Goal: Task Accomplishment & Management: Manage account settings

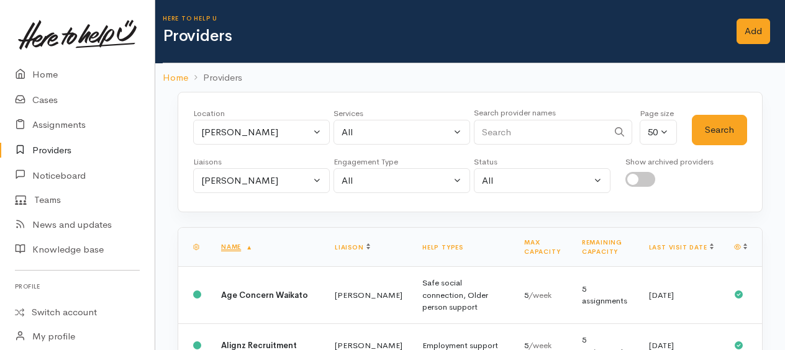
select select "9"
select select "null"
click at [40, 102] on link "Cases" at bounding box center [77, 100] width 155 height 25
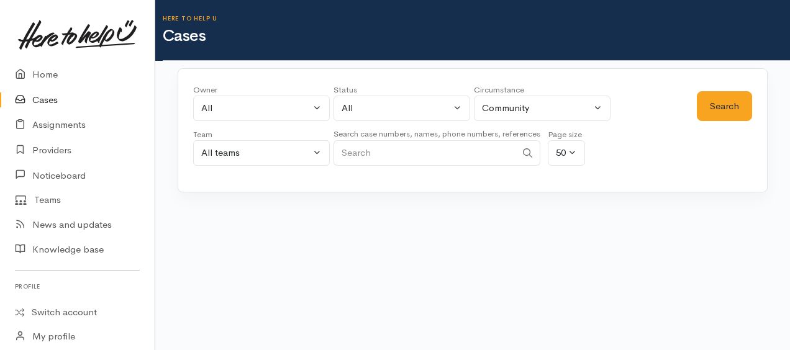
paste input "[PHONE_NUMBER]"
click at [351, 149] on input "+642041770272" at bounding box center [424, 152] width 183 height 25
click at [358, 150] on input "+642041770272" at bounding box center [424, 152] width 183 height 25
click at [715, 109] on button "Search" at bounding box center [724, 106] width 55 height 30
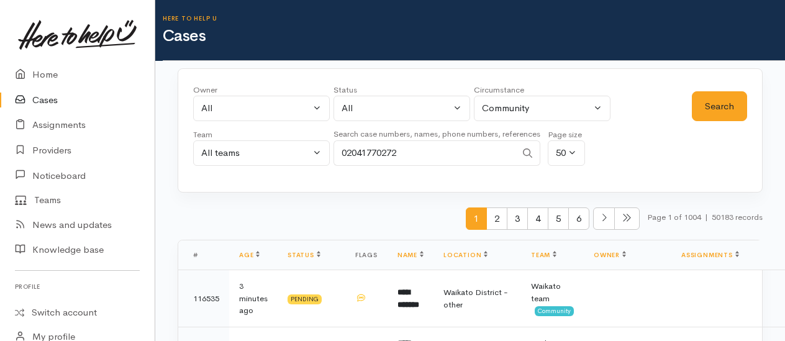
click at [420, 155] on input "02041770272" at bounding box center [424, 152] width 183 height 25
type input "0"
paste input "+64273515490"
click at [708, 98] on button "Search" at bounding box center [719, 106] width 55 height 30
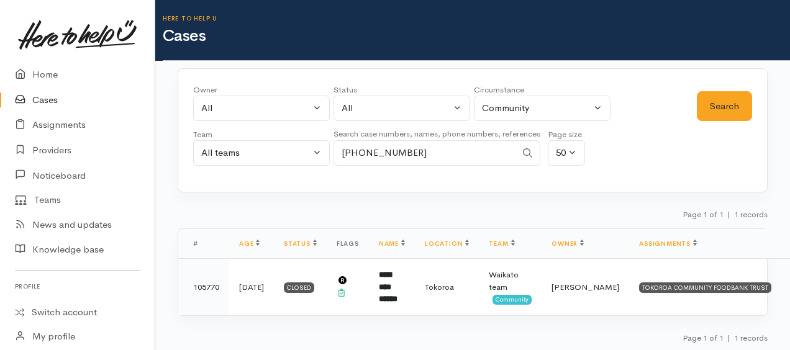
click at [358, 150] on input "+64273515490" at bounding box center [424, 152] width 183 height 25
click at [715, 113] on button "Search" at bounding box center [724, 106] width 55 height 30
click at [401, 151] on input "0273515490" at bounding box center [424, 152] width 183 height 25
type input "0"
paste input "+64273515490"
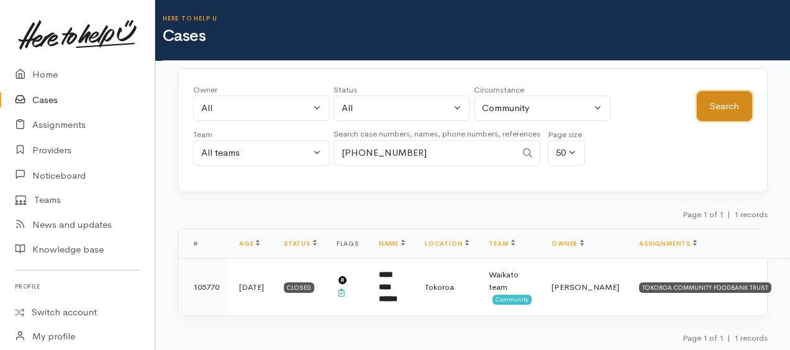
click at [730, 108] on button "Search" at bounding box center [724, 106] width 55 height 30
click at [356, 150] on input "+64273515490" at bounding box center [424, 152] width 183 height 25
click at [723, 106] on button "Search" at bounding box center [724, 106] width 55 height 30
click at [402, 145] on input "0273515490" at bounding box center [424, 152] width 183 height 25
type input "0"
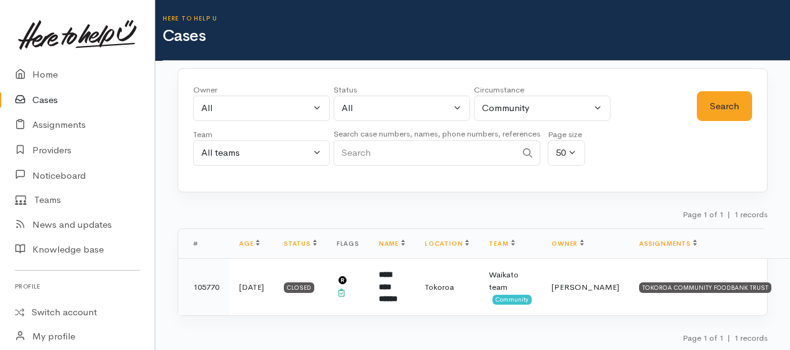
paste input "+64274043434"
type input "+64274043434"
click at [712, 109] on button "Search" at bounding box center [724, 106] width 55 height 30
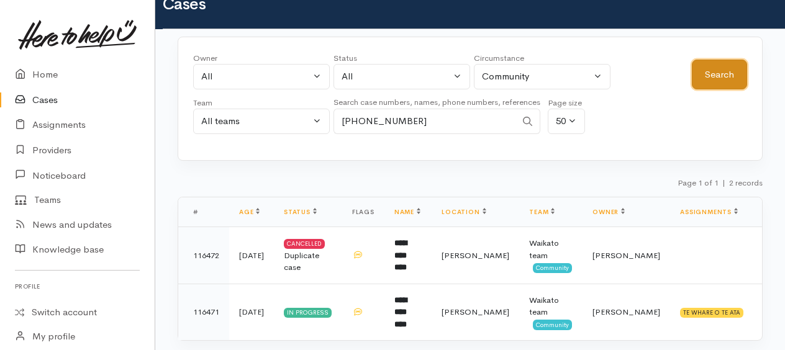
scroll to position [56, 0]
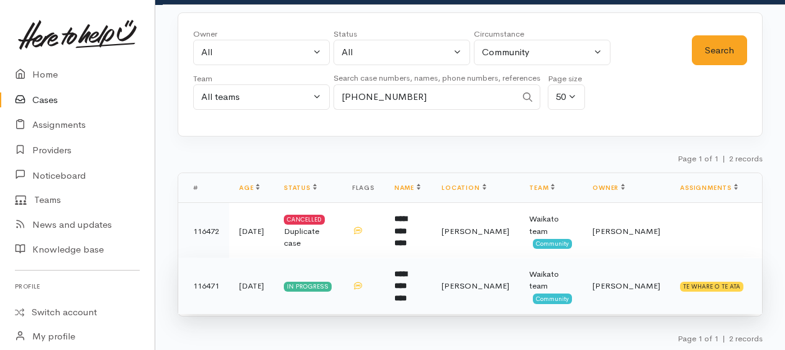
click at [407, 276] on b "**********" at bounding box center [400, 286] width 12 height 32
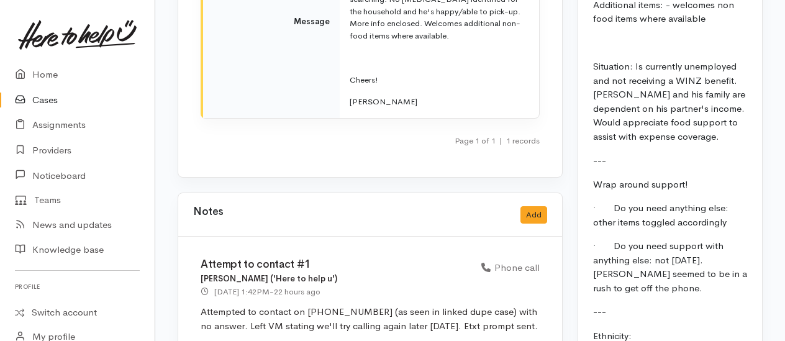
scroll to position [1925, 0]
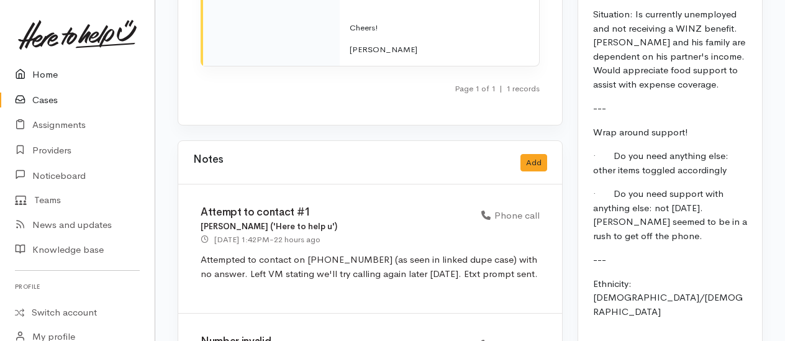
click at [43, 75] on link "Home" at bounding box center [77, 74] width 155 height 25
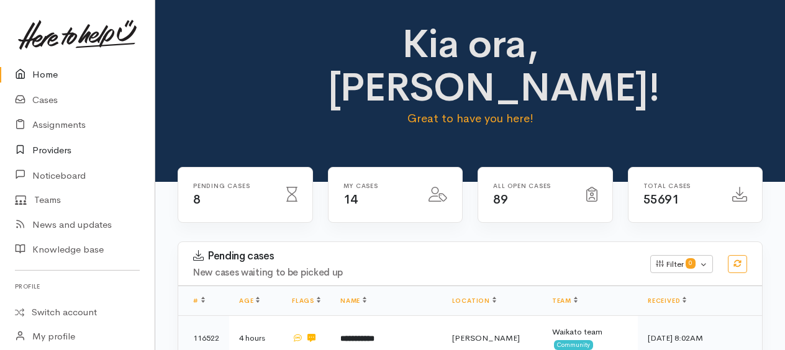
click at [42, 149] on link "Providers" at bounding box center [77, 150] width 155 height 25
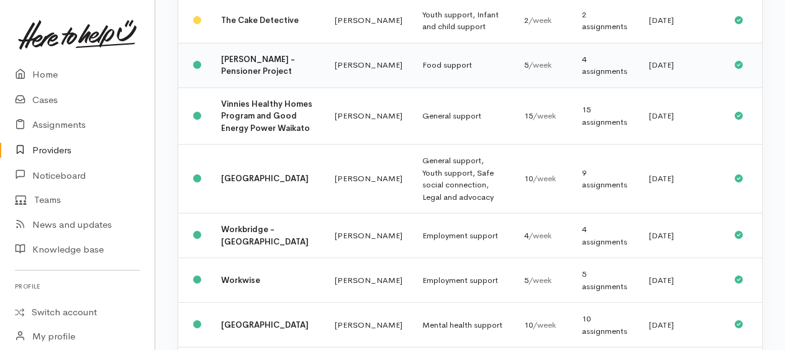
scroll to position [1366, 0]
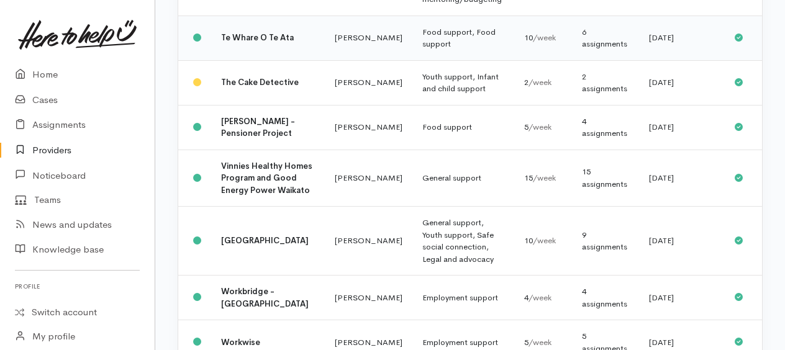
click at [234, 43] on b "Te Whare O Te Ata" at bounding box center [257, 37] width 73 height 11
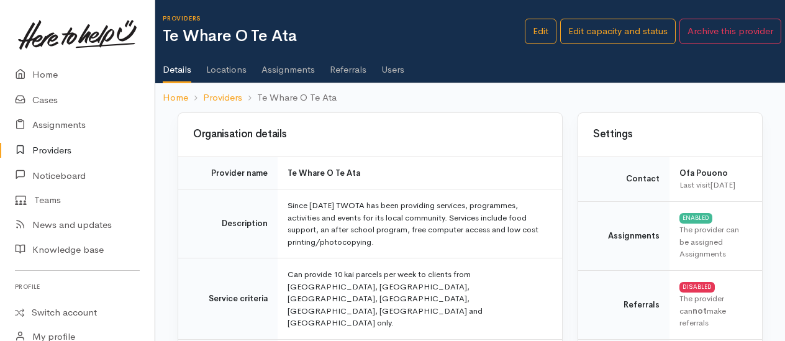
click at [286, 67] on link "Assignments" at bounding box center [287, 65] width 53 height 35
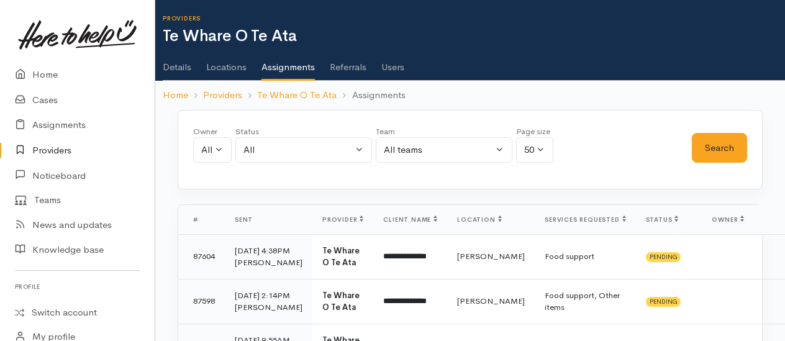
click at [391, 67] on link "Users" at bounding box center [392, 62] width 23 height 35
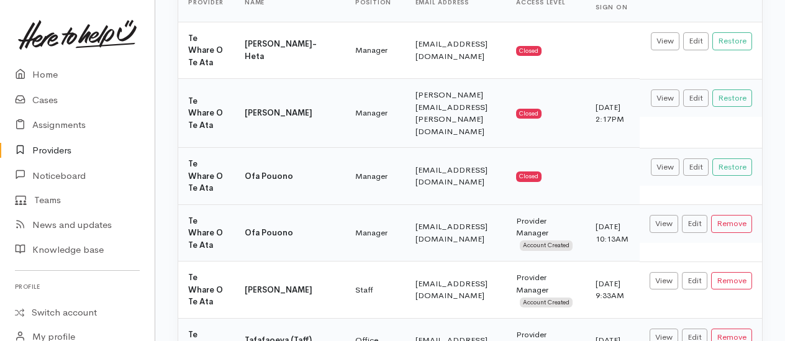
scroll to position [248, 0]
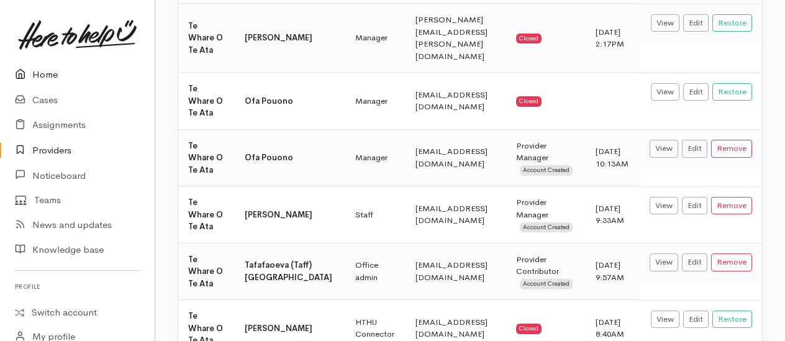
click at [55, 75] on link "Home" at bounding box center [77, 74] width 155 height 25
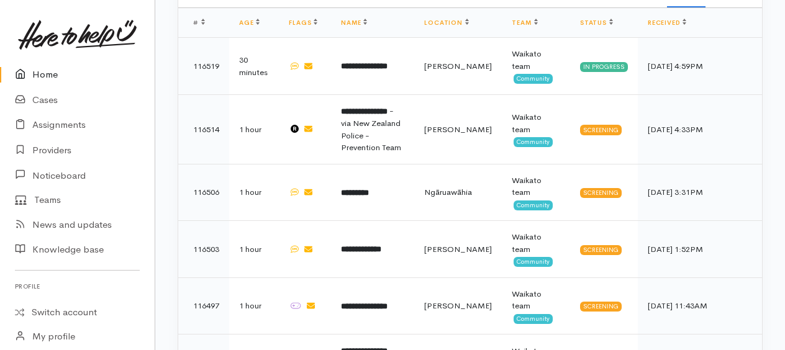
scroll to position [745, 0]
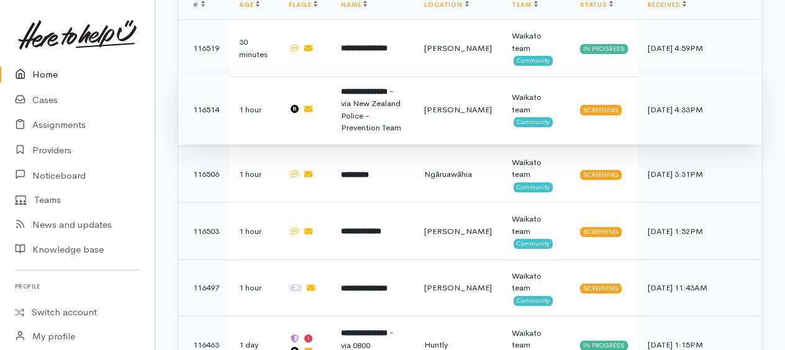
click at [376, 89] on span "- via New Zealand Police - Prevention Team" at bounding box center [371, 110] width 60 height 48
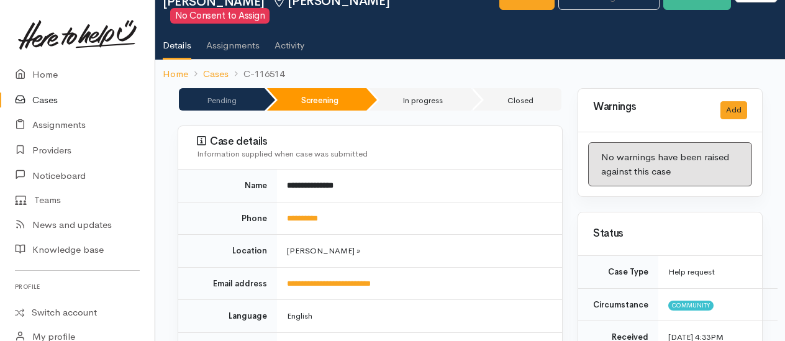
scroll to position [124, 0]
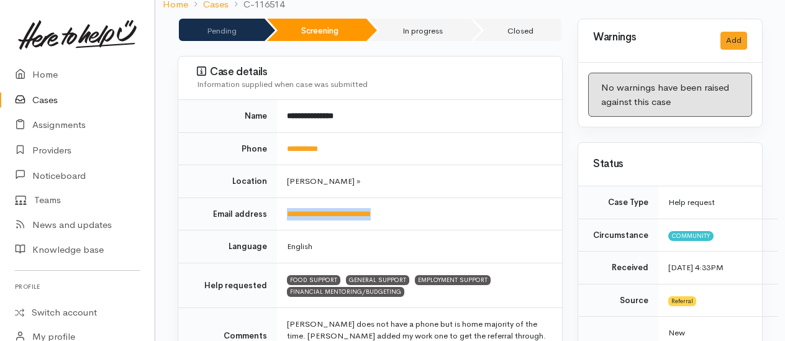
drag, startPoint x: 402, startPoint y: 197, endPoint x: 284, endPoint y: 190, distance: 118.2
click at [284, 197] on td "**********" at bounding box center [419, 213] width 285 height 33
drag, startPoint x: 284, startPoint y: 190, endPoint x: 295, endPoint y: 195, distance: 11.7
copy link "**********"
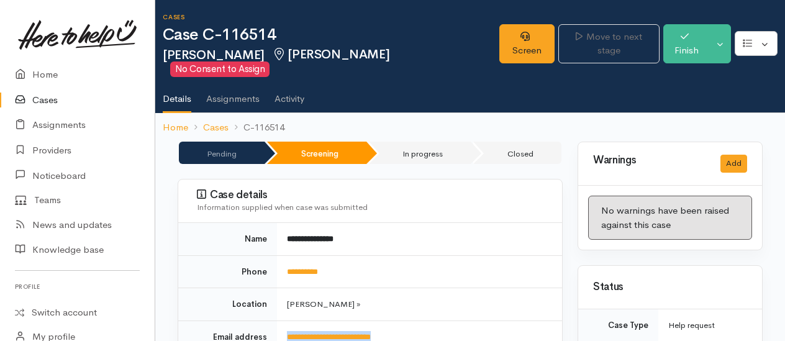
scroll to position [0, 0]
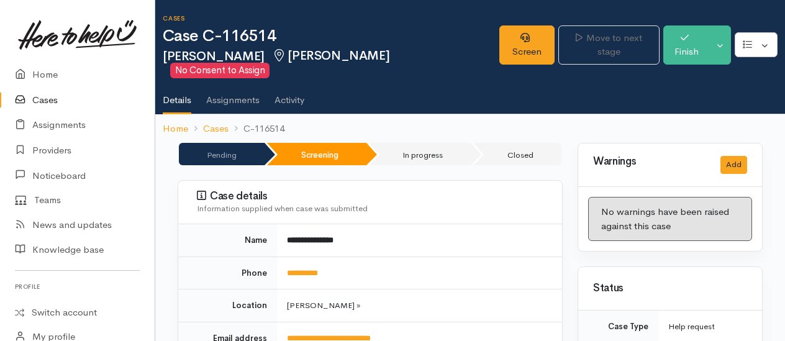
click at [290, 114] on ol "Home Cases C-116514" at bounding box center [470, 128] width 615 height 29
drag, startPoint x: 302, startPoint y: 113, endPoint x: 293, endPoint y: 115, distance: 9.0
click at [293, 115] on ol "Home Cases C-116514" at bounding box center [470, 128] width 615 height 29
drag, startPoint x: 243, startPoint y: 112, endPoint x: 284, endPoint y: 109, distance: 41.1
click at [284, 122] on li "C-116514" at bounding box center [256, 129] width 56 height 14
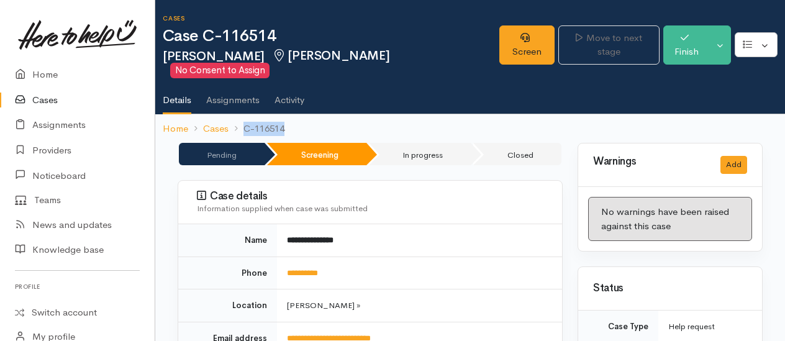
copy li "C-116514"
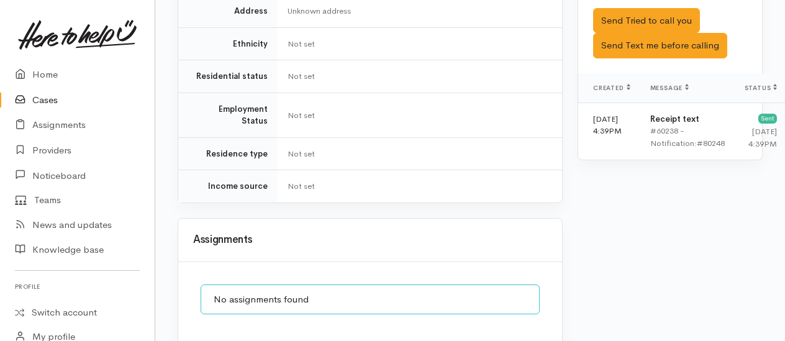
scroll to position [1011, 0]
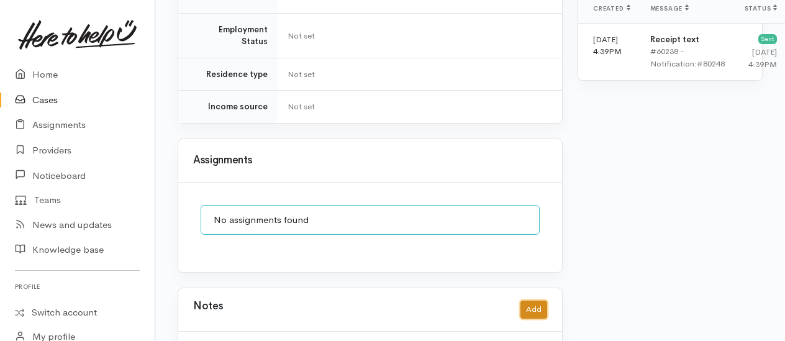
click at [534, 300] on button "Add" at bounding box center [533, 309] width 27 height 18
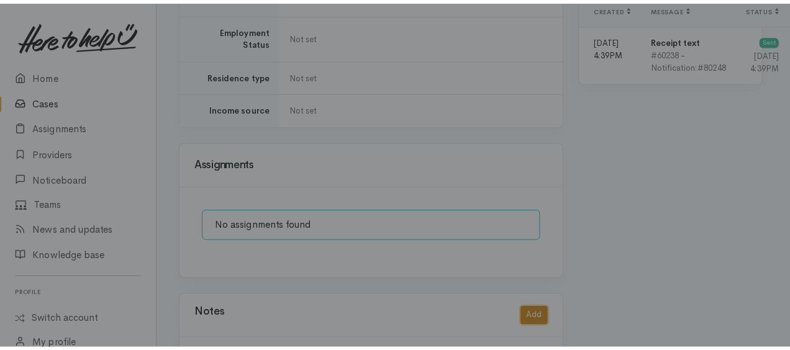
scroll to position [1001, 0]
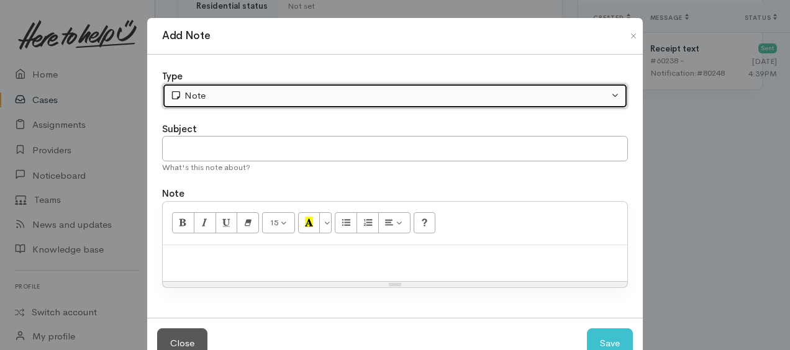
click at [207, 100] on div "Note" at bounding box center [389, 96] width 438 height 14
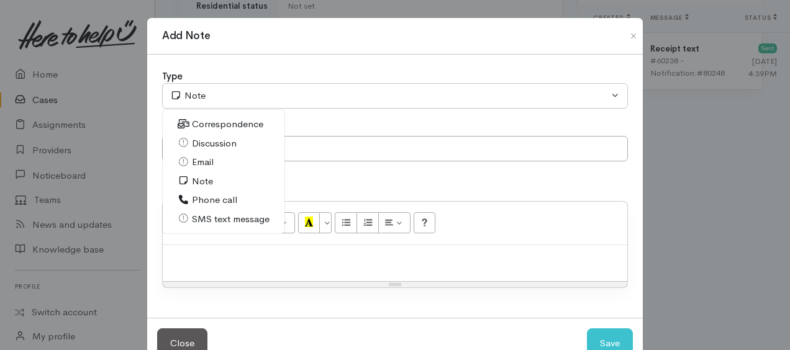
click at [205, 168] on span "Email" at bounding box center [203, 162] width 22 height 14
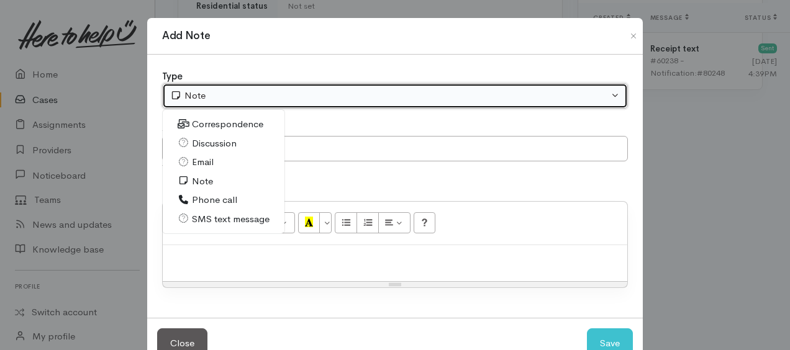
select select "2"
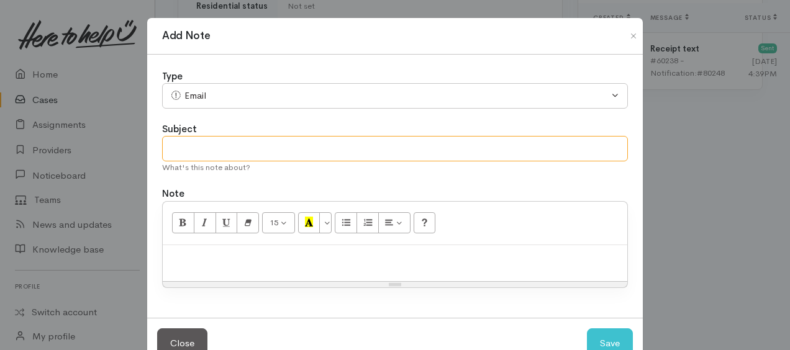
click at [200, 155] on input "text" at bounding box center [395, 148] width 466 height 25
type input "email to referrer"
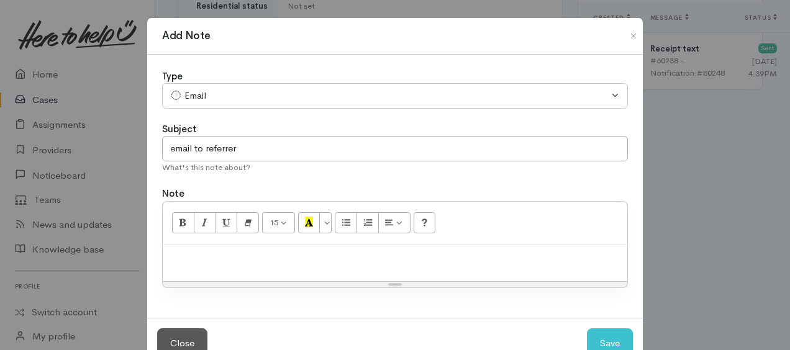
click at [202, 255] on p at bounding box center [395, 258] width 452 height 14
click at [379, 256] on p "No direct contact details for client, only referrer" at bounding box center [395, 258] width 452 height 14
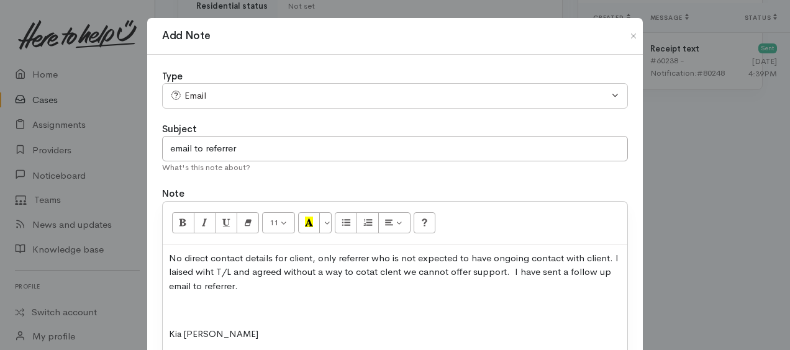
scroll to position [212, 0]
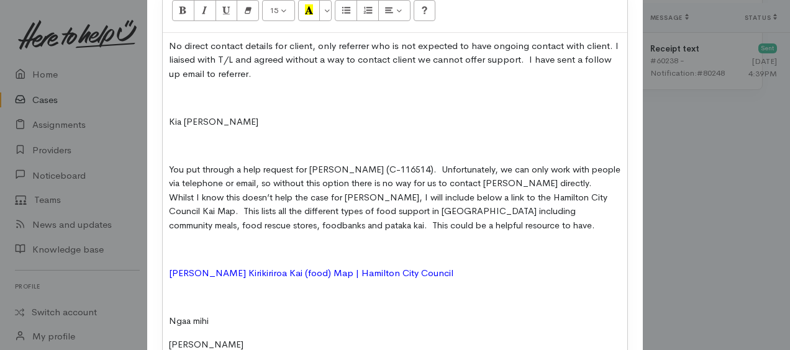
click at [191, 91] on p at bounding box center [395, 98] width 452 height 14
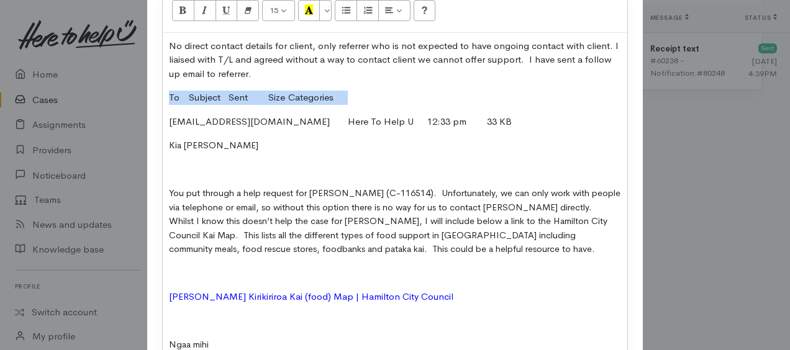
drag, startPoint x: 165, startPoint y: 90, endPoint x: 357, endPoint y: 91, distance: 192.5
click at [357, 91] on div "No direct contact details for client, only referrer who is not expected to have…" at bounding box center [395, 212] width 464 height 359
click at [248, 70] on p "No direct contact details for client, only referrer who is not expected to have…" at bounding box center [395, 60] width 452 height 42
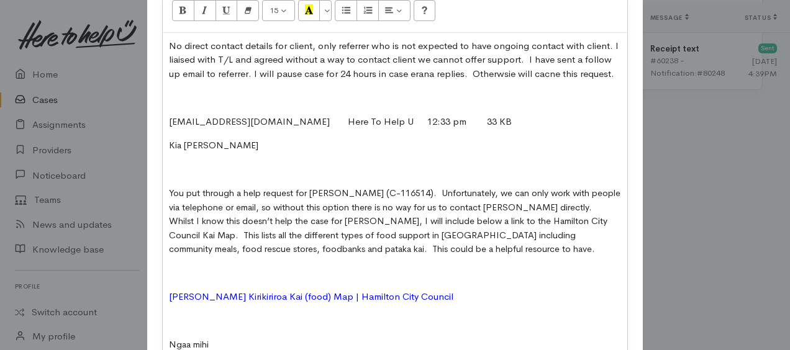
drag, startPoint x: 484, startPoint y: 68, endPoint x: 441, endPoint y: 89, distance: 48.0
click at [441, 91] on p at bounding box center [395, 98] width 452 height 14
drag, startPoint x: 399, startPoint y: 74, endPoint x: 532, endPoint y: 101, distance: 135.5
click at [531, 101] on p at bounding box center [395, 98] width 452 height 14
drag, startPoint x: 533, startPoint y: 70, endPoint x: 560, endPoint y: 55, distance: 31.4
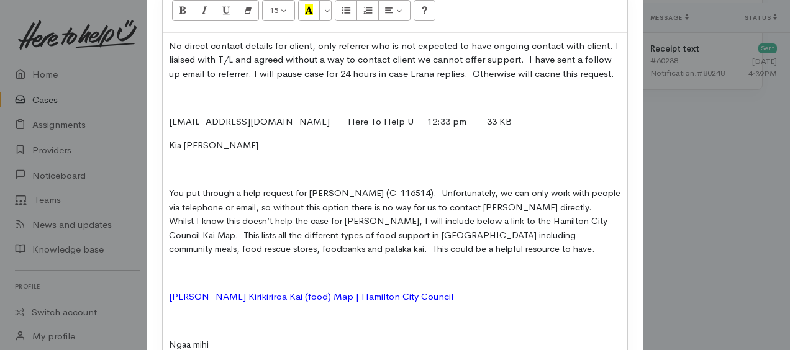
click at [560, 55] on p "No direct contact details for client, only referrer who is not expected to have…" at bounding box center [395, 60] width 452 height 42
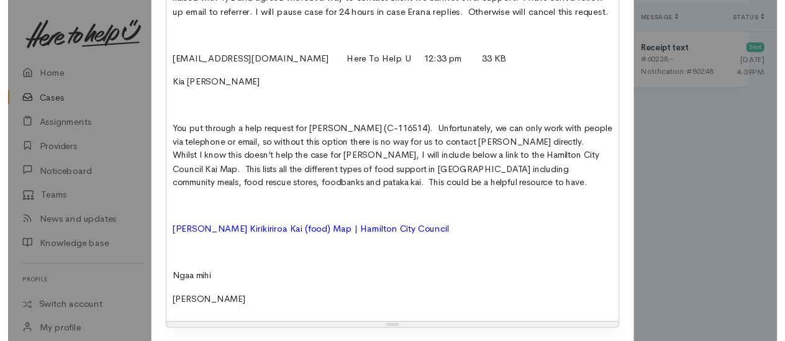
scroll to position [358, 0]
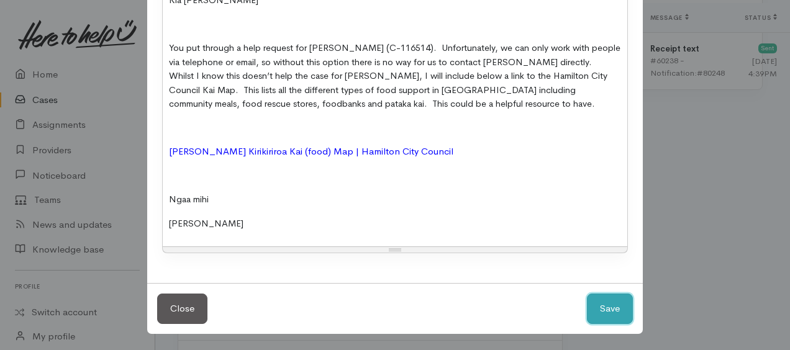
click at [591, 306] on button "Save" at bounding box center [610, 309] width 46 height 30
select select "1"
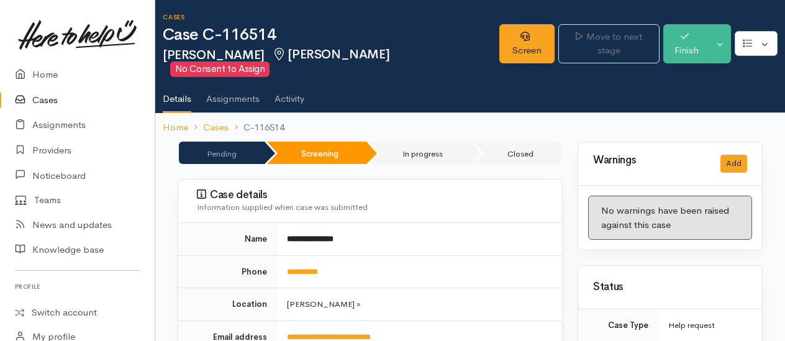
scroll to position [0, 0]
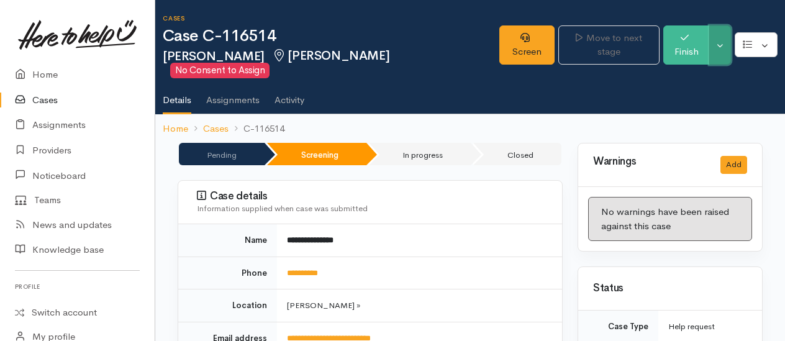
click at [725, 42] on button "Toggle Dropdown" at bounding box center [720, 44] width 22 height 39
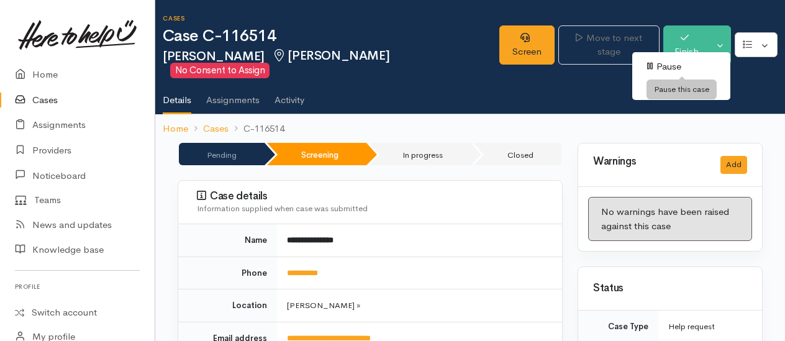
click at [671, 63] on link "Pause" at bounding box center [681, 66] width 98 height 19
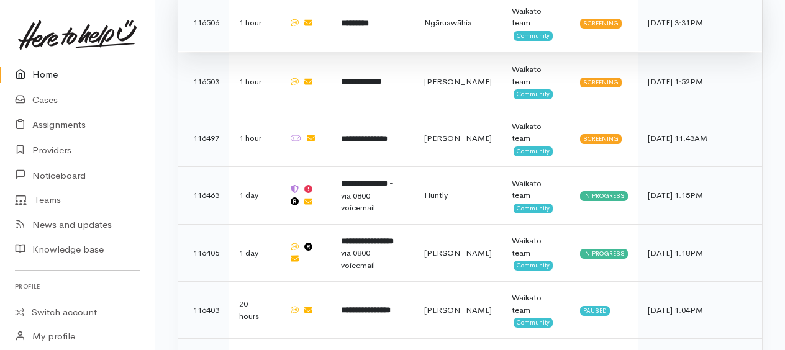
scroll to position [869, 0]
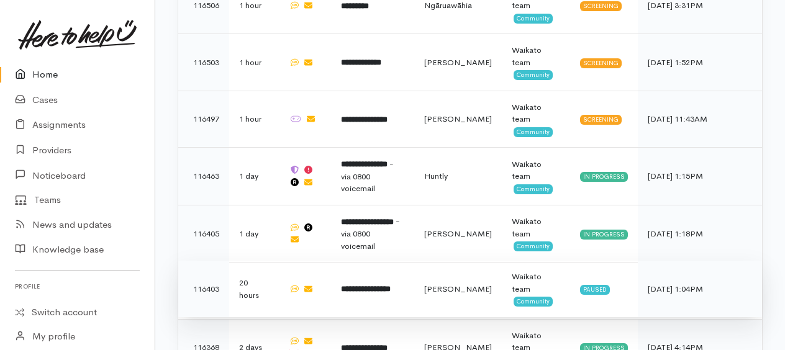
click at [358, 285] on b "**********" at bounding box center [366, 289] width 50 height 8
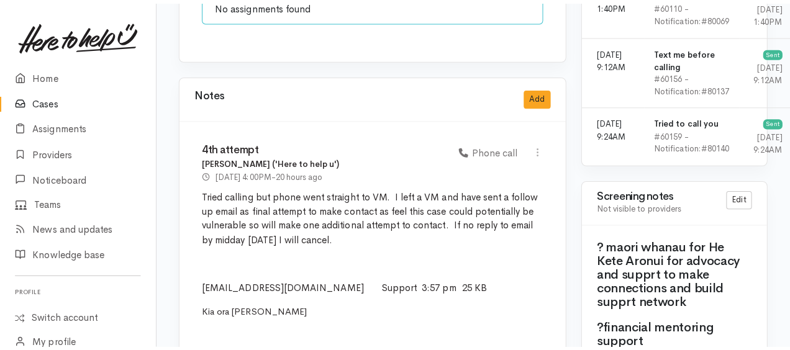
scroll to position [935, 0]
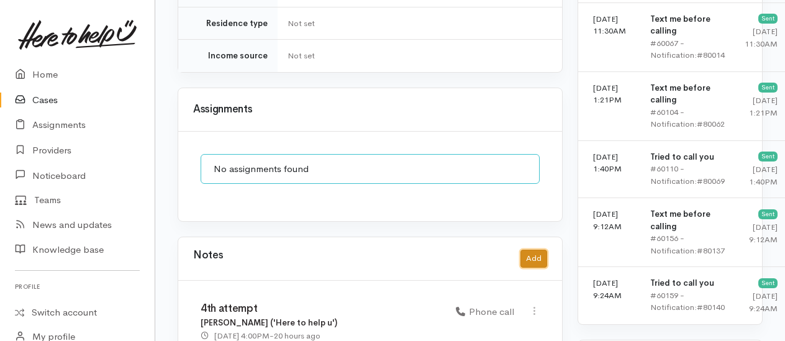
click at [534, 250] on button "Add" at bounding box center [533, 259] width 27 height 18
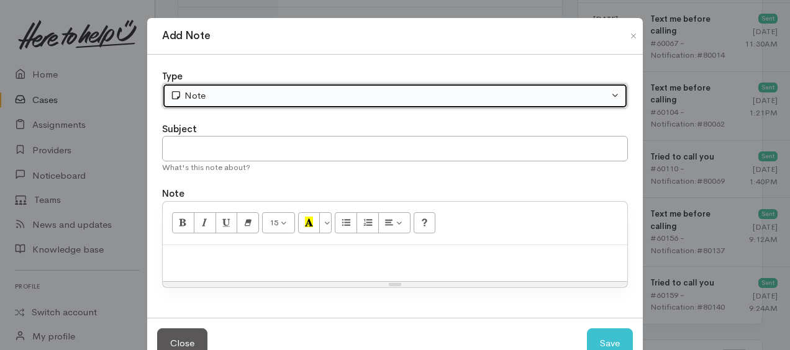
click at [272, 96] on div "Note" at bounding box center [389, 96] width 438 height 14
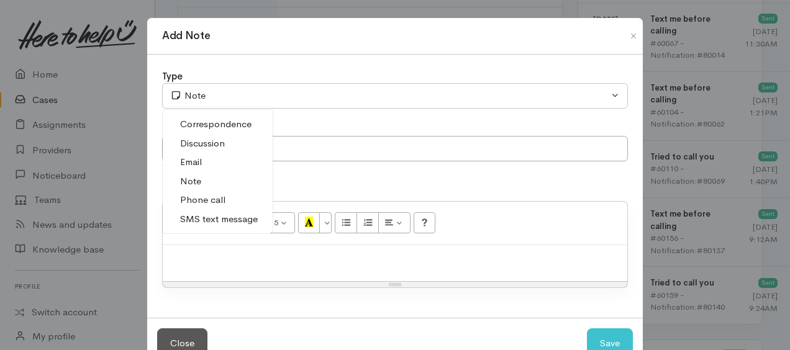
click at [194, 178] on span "Note" at bounding box center [190, 181] width 21 height 14
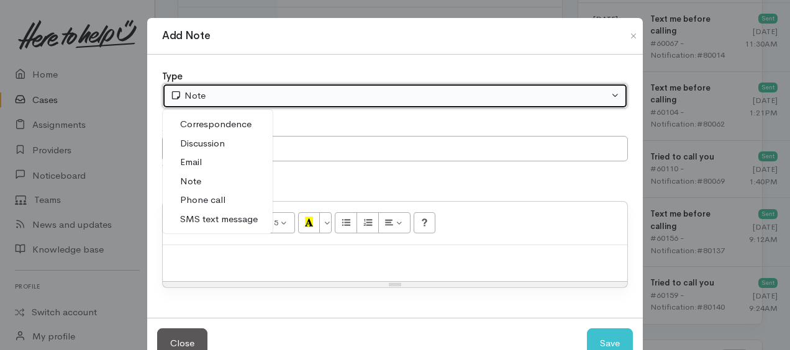
select select "1"
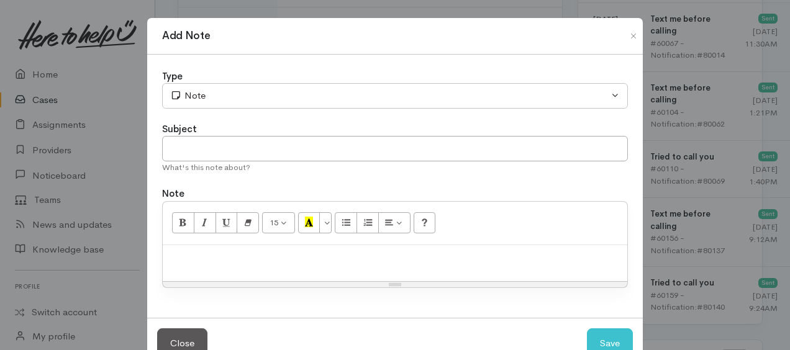
click at [258, 252] on p at bounding box center [395, 258] width 452 height 14
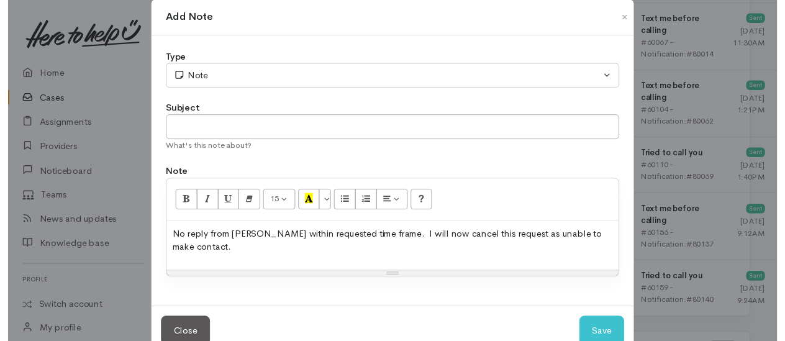
scroll to position [34, 0]
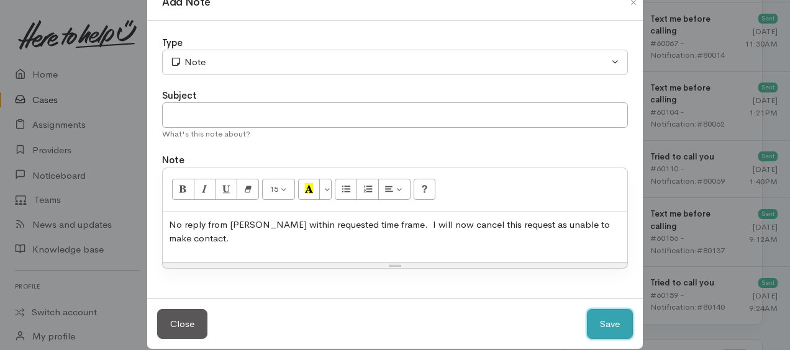
click at [611, 318] on button "Save" at bounding box center [610, 324] width 46 height 30
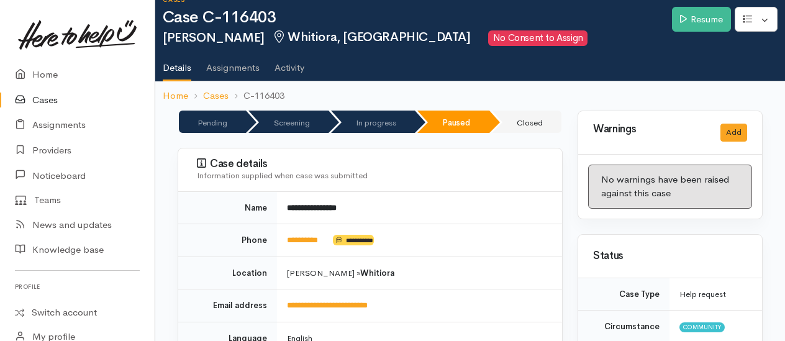
scroll to position [0, 0]
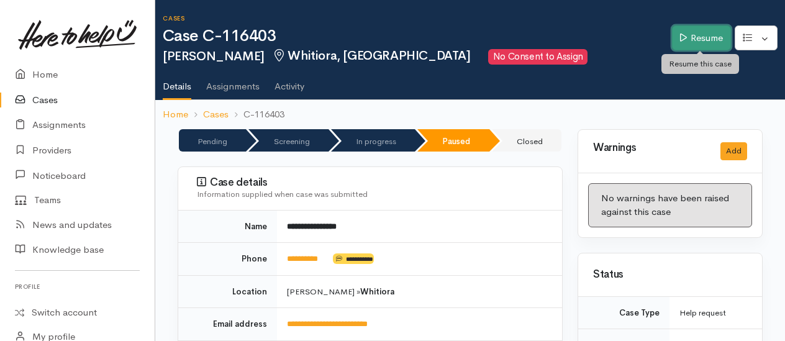
click at [686, 39] on link "Resume" at bounding box center [701, 37] width 59 height 25
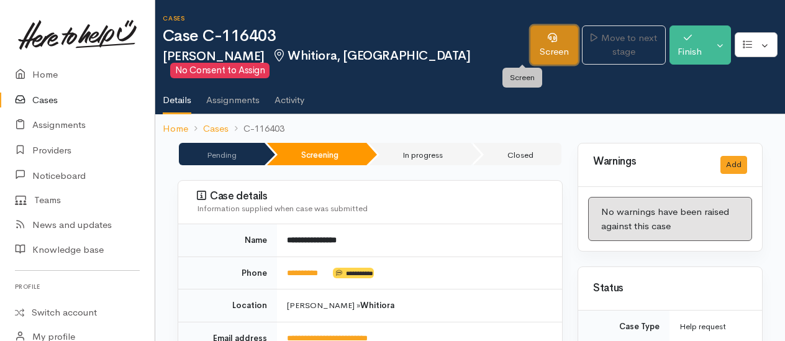
click at [530, 50] on link "Screen" at bounding box center [553, 44] width 47 height 39
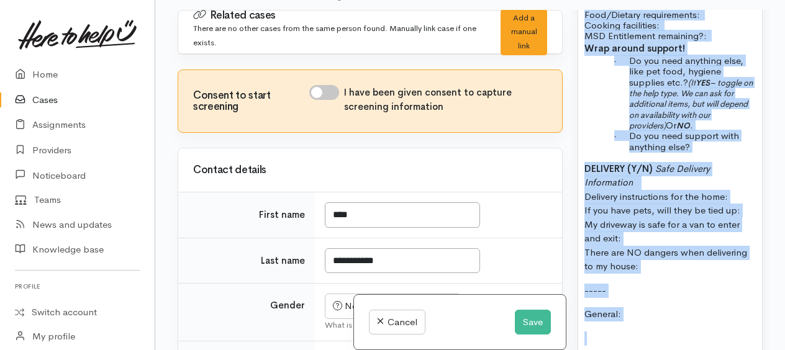
scroll to position [1466, 0]
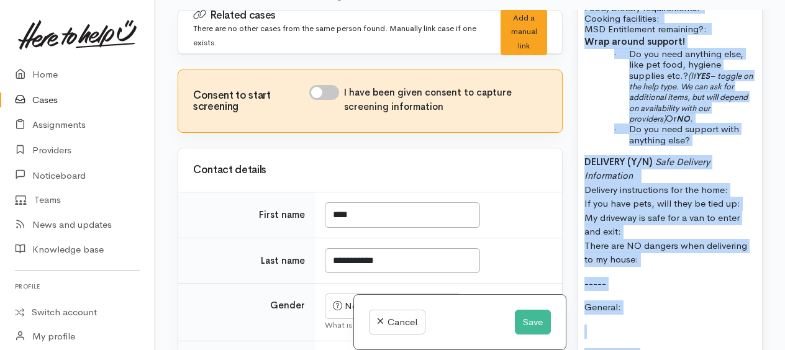
drag, startPoint x: 579, startPoint y: 198, endPoint x: 688, endPoint y: 277, distance: 134.7
click at [684, 289] on div "? maori whanau for He [PERSON_NAME] for advocacy and supprt to make connections…" at bounding box center [670, 48] width 184 height 710
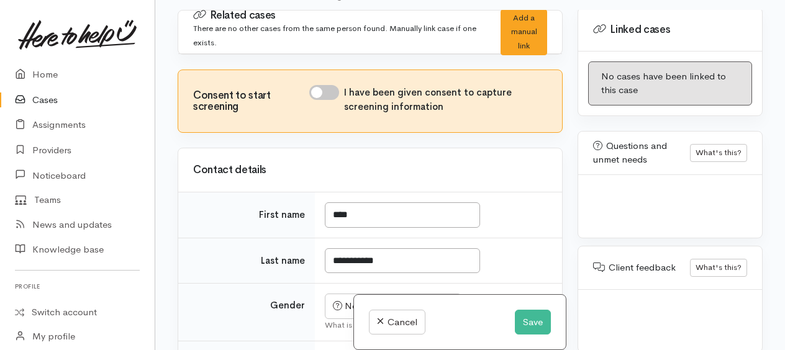
scroll to position [1068, 0]
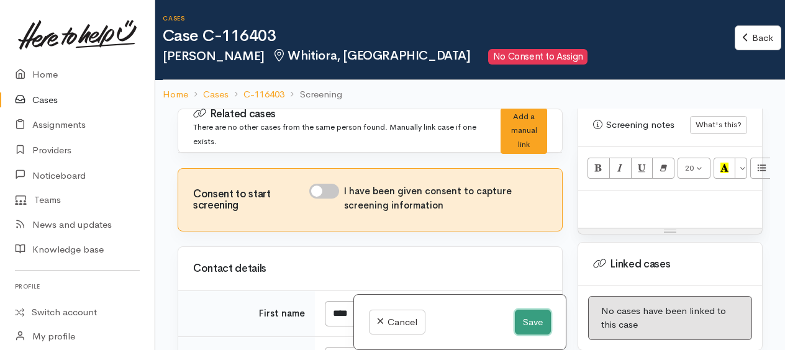
click at [539, 323] on button "Save" at bounding box center [533, 322] width 36 height 25
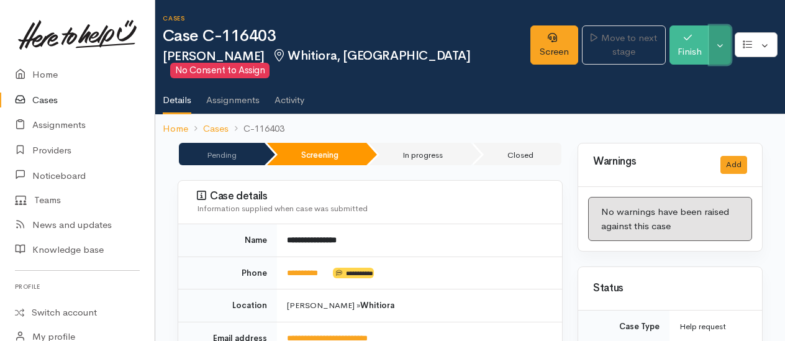
click at [726, 56] on button "Toggle Dropdown" at bounding box center [720, 44] width 22 height 39
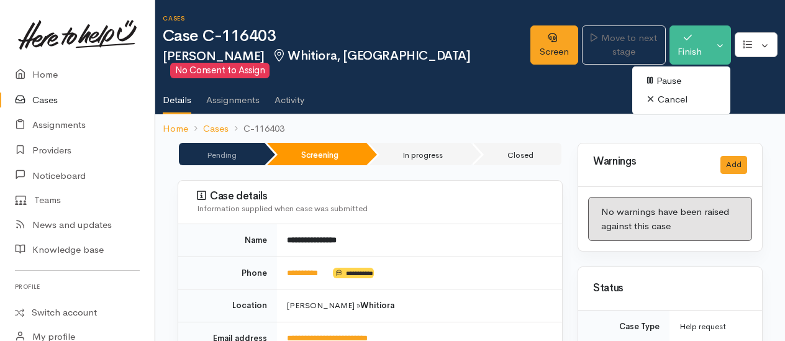
click at [671, 103] on link "Cancel" at bounding box center [681, 99] width 98 height 19
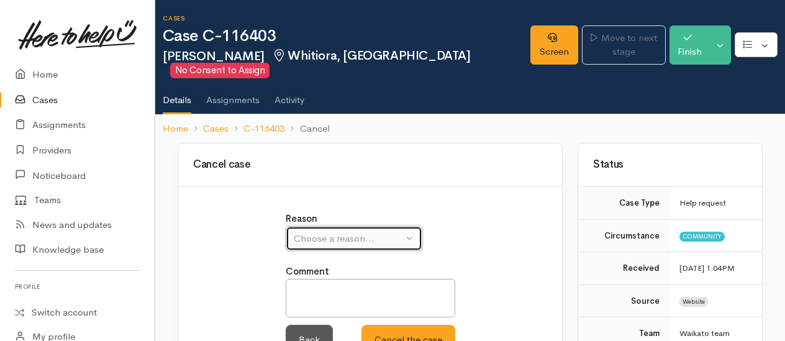
click at [349, 237] on div "Choose a reason..." at bounding box center [348, 239] width 109 height 14
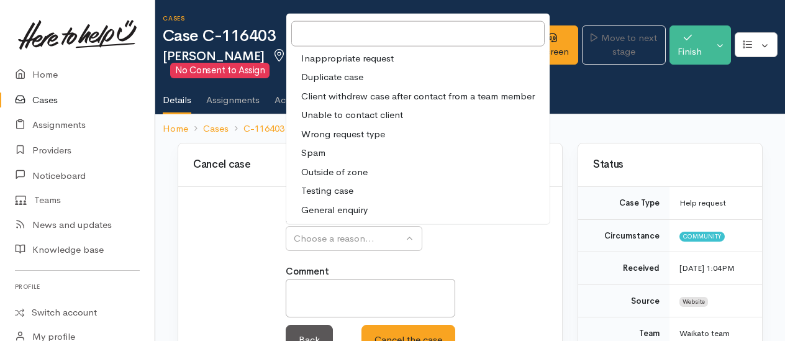
click at [325, 117] on span "Unable to contact client" at bounding box center [352, 115] width 102 height 14
select select "4"
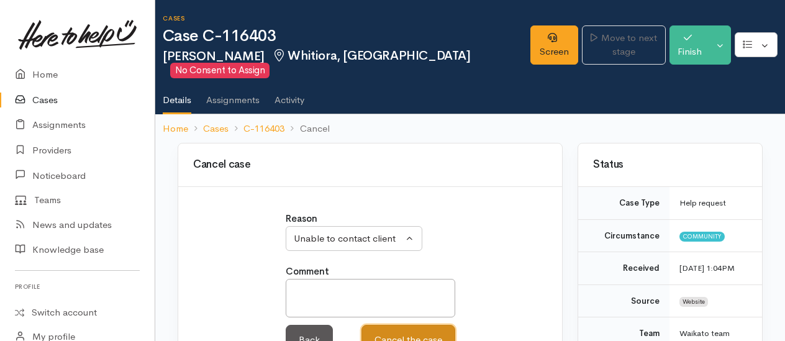
click at [395, 328] on button "Cancel the case" at bounding box center [408, 340] width 94 height 30
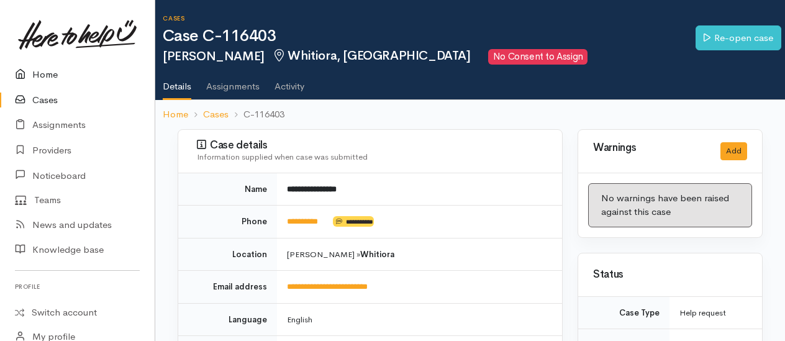
click at [50, 73] on link "Home" at bounding box center [77, 74] width 155 height 25
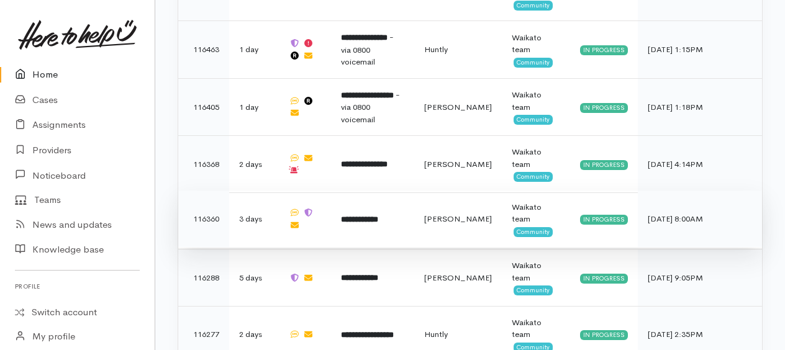
scroll to position [1047, 0]
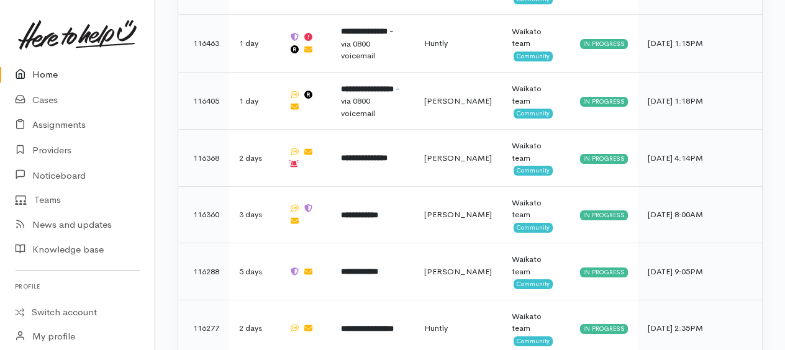
click at [50, 77] on link "Home" at bounding box center [77, 74] width 155 height 25
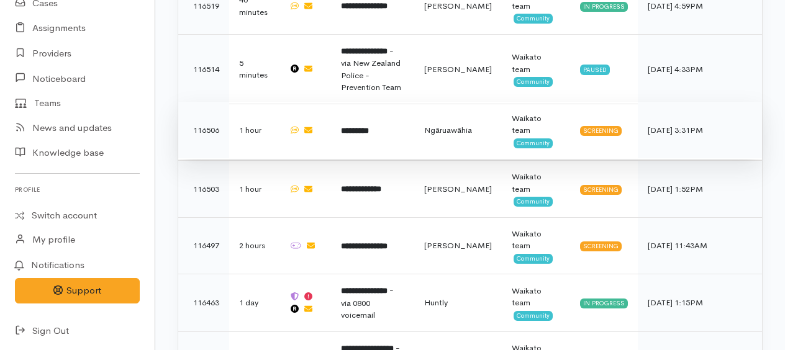
scroll to position [807, 0]
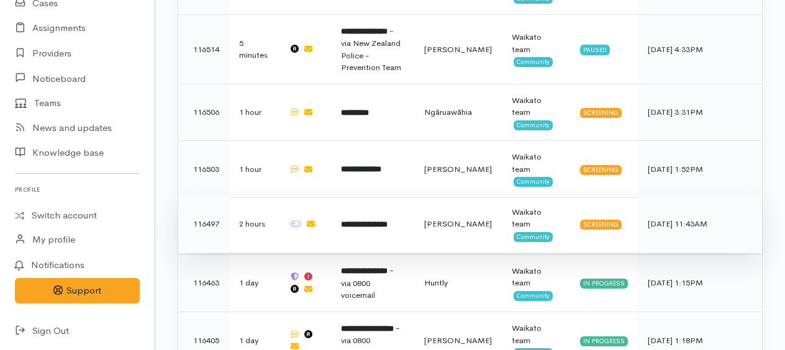
click at [376, 220] on b "**********" at bounding box center [364, 224] width 47 height 8
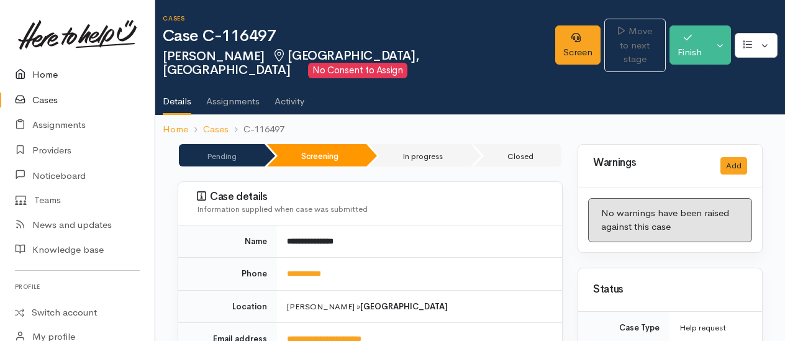
click at [48, 76] on link "Home" at bounding box center [77, 74] width 155 height 25
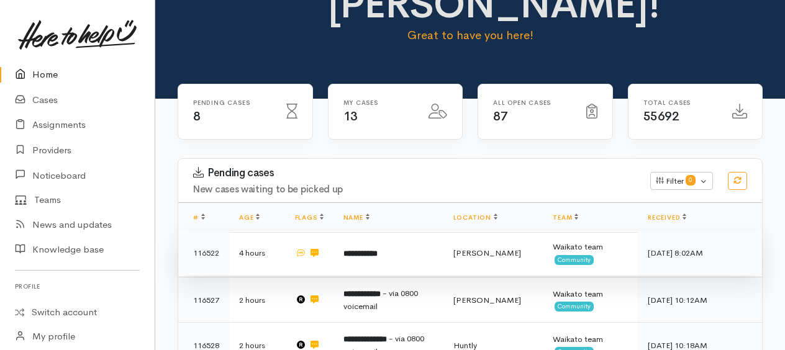
scroll to position [186, 0]
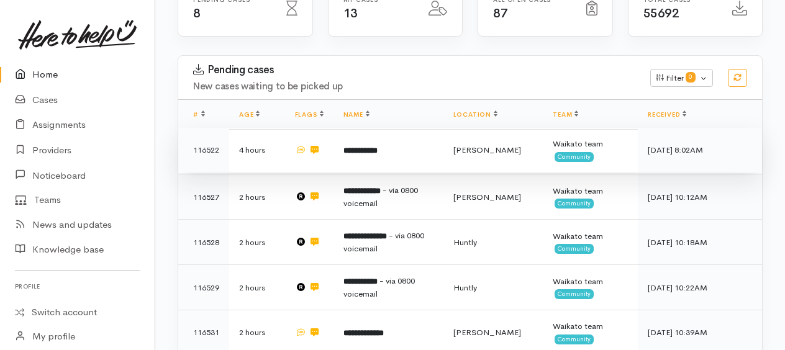
click at [349, 150] on b "**********" at bounding box center [360, 151] width 34 height 8
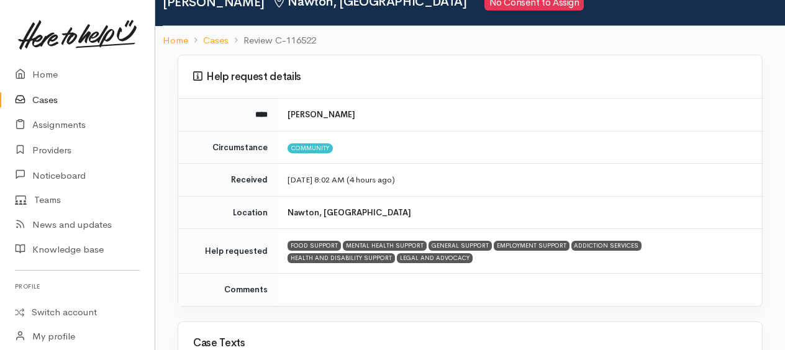
scroll to position [124, 0]
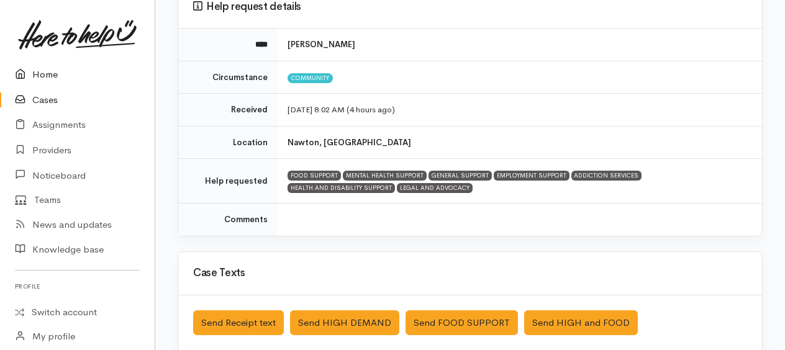
click at [48, 75] on link "Home" at bounding box center [77, 74] width 155 height 25
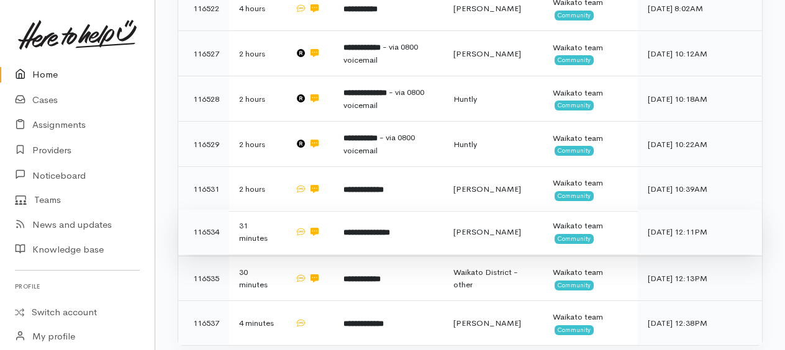
scroll to position [310, 0]
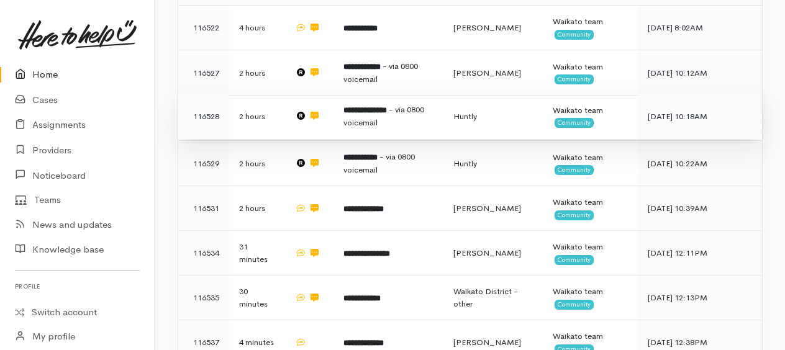
click at [364, 112] on b "**********" at bounding box center [364, 110] width 43 height 8
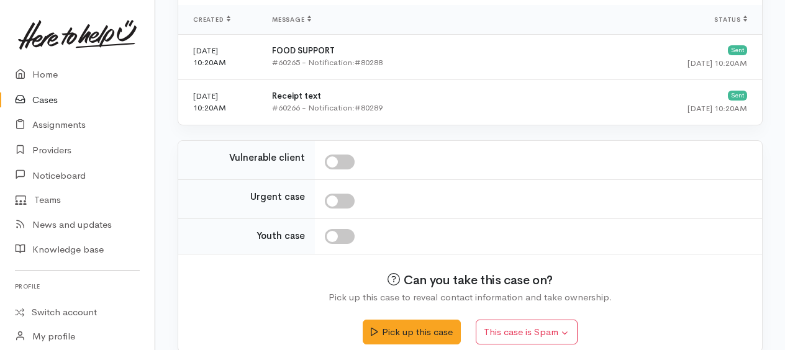
scroll to position [535, 0]
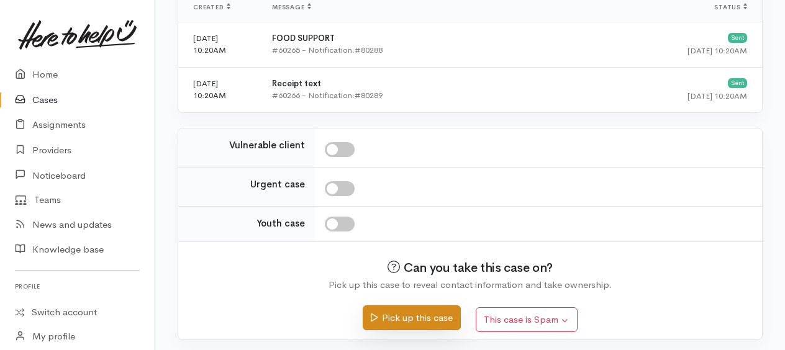
click at [397, 308] on button "Pick up this case" at bounding box center [411, 317] width 97 height 25
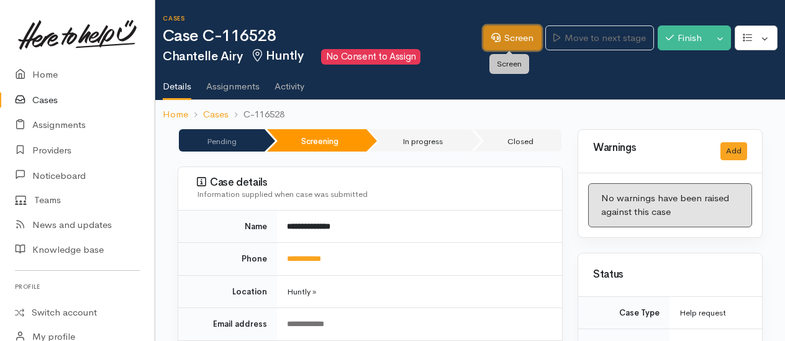
click at [523, 42] on link "Screen" at bounding box center [512, 37] width 58 height 25
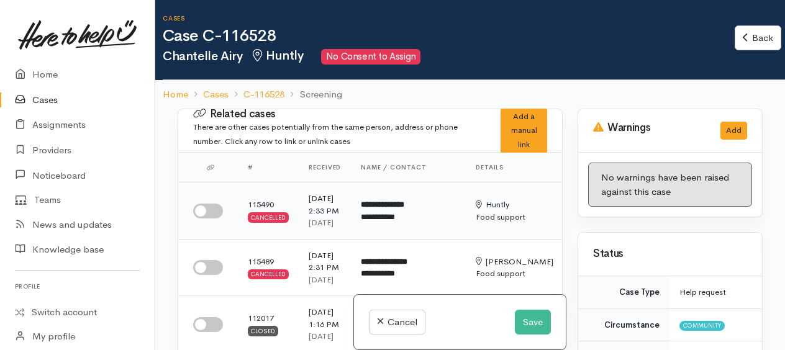
scroll to position [62, 0]
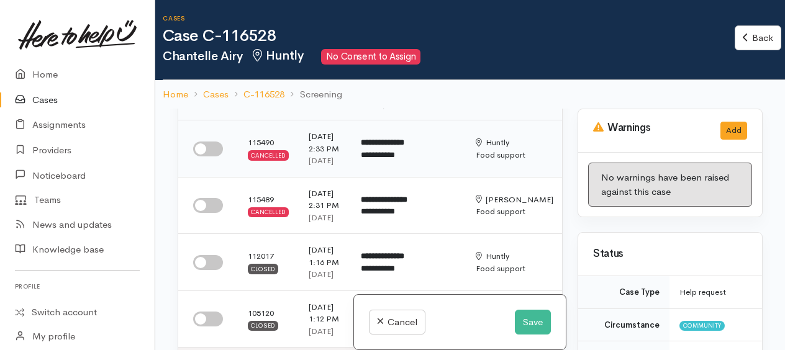
click at [211, 156] on input "checkbox" at bounding box center [208, 149] width 30 height 15
checkbox input "true"
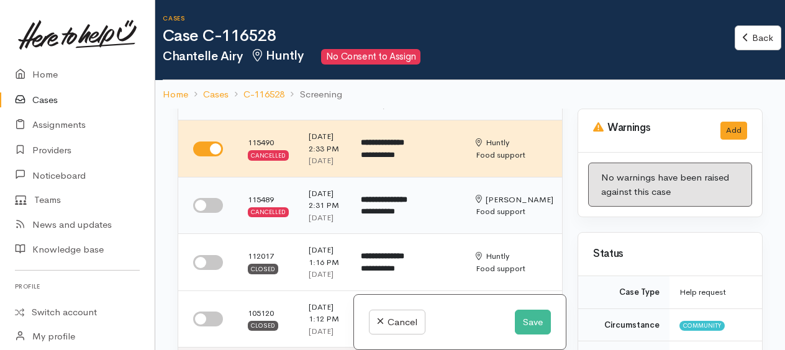
click at [207, 213] on input "checkbox" at bounding box center [208, 205] width 30 height 15
checkbox input "true"
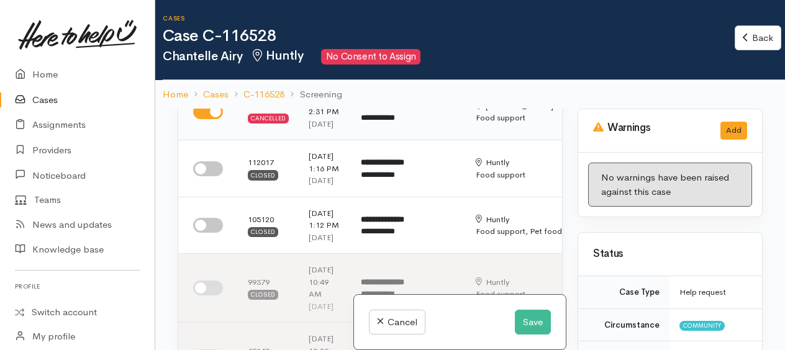
scroll to position [186, 0]
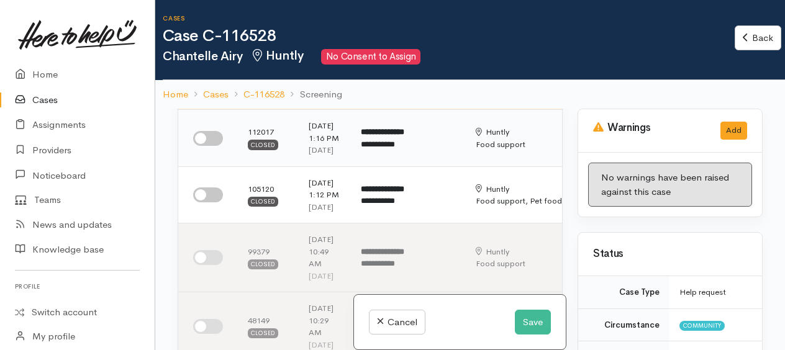
click at [205, 146] on input "checkbox" at bounding box center [208, 138] width 30 height 15
checkbox input "true"
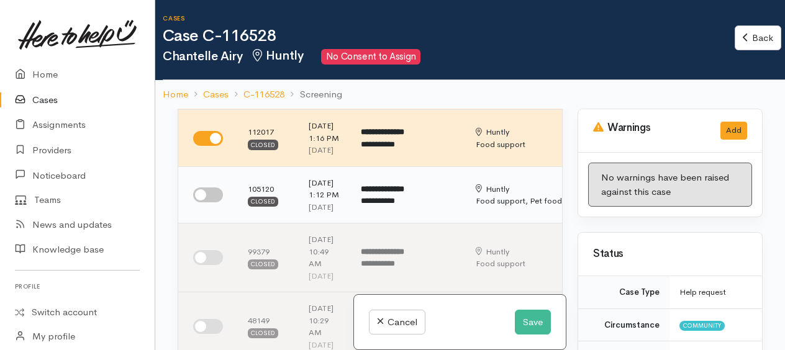
click at [206, 202] on input "checkbox" at bounding box center [208, 194] width 30 height 15
checkbox input "true"
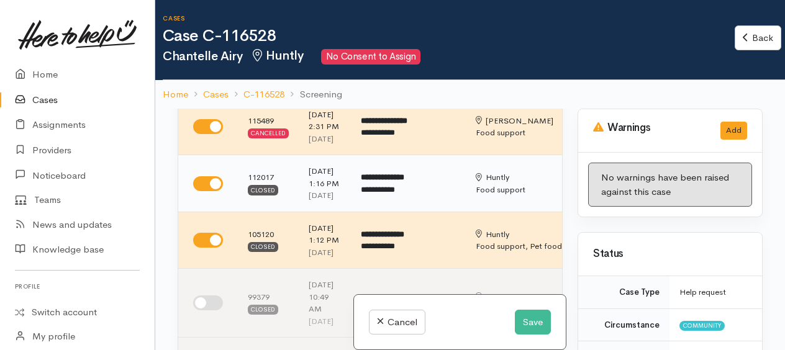
scroll to position [62, 0]
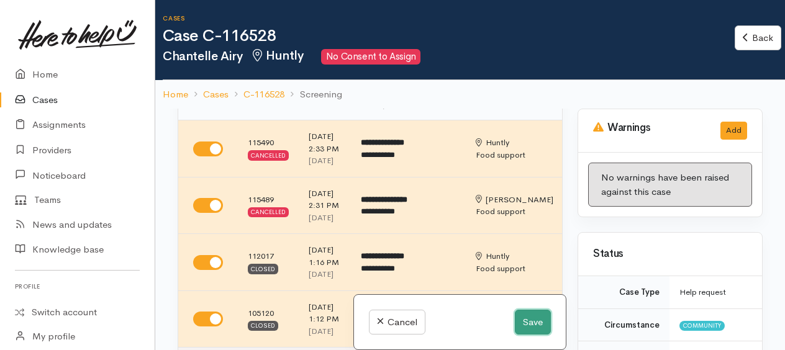
click at [543, 328] on button "Save" at bounding box center [533, 322] width 36 height 25
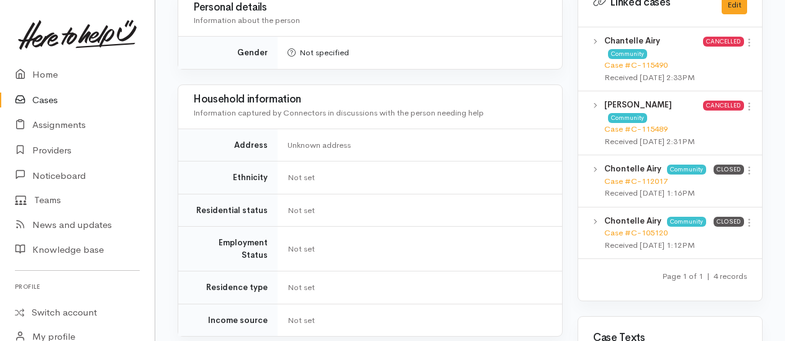
scroll to position [621, 0]
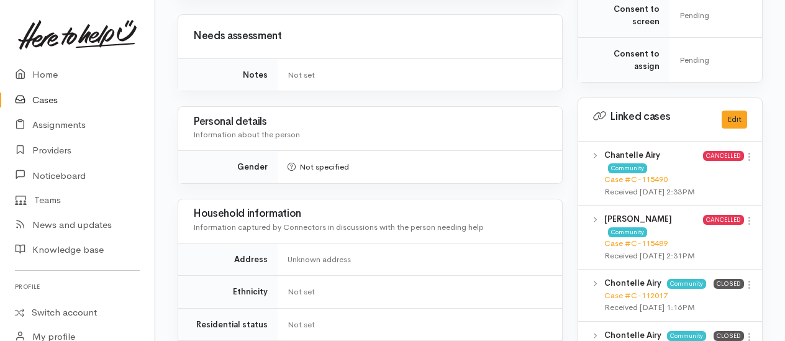
click at [748, 162] on icon at bounding box center [749, 156] width 11 height 11
click at [704, 187] on link "View case" at bounding box center [705, 180] width 98 height 19
click at [746, 225] on icon at bounding box center [749, 220] width 11 height 11
click at [707, 250] on link "View case" at bounding box center [705, 244] width 98 height 19
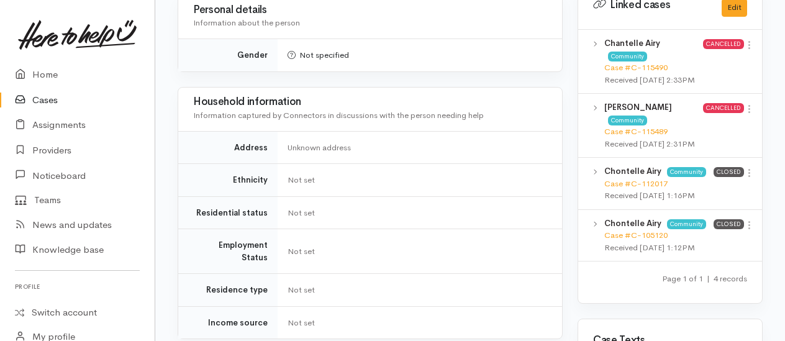
scroll to position [745, 0]
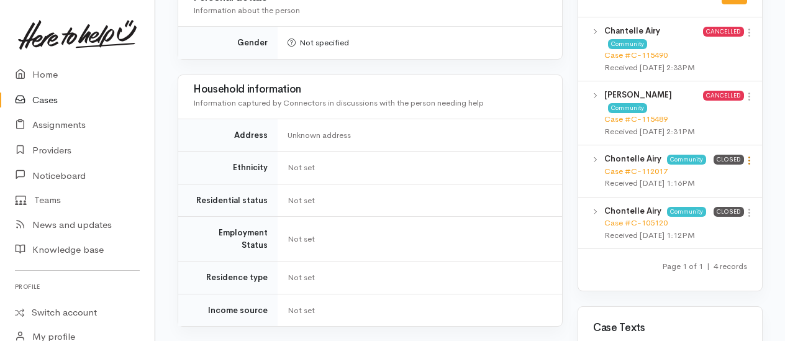
click at [748, 166] on icon at bounding box center [749, 160] width 11 height 11
click at [697, 194] on link "View case" at bounding box center [705, 184] width 98 height 19
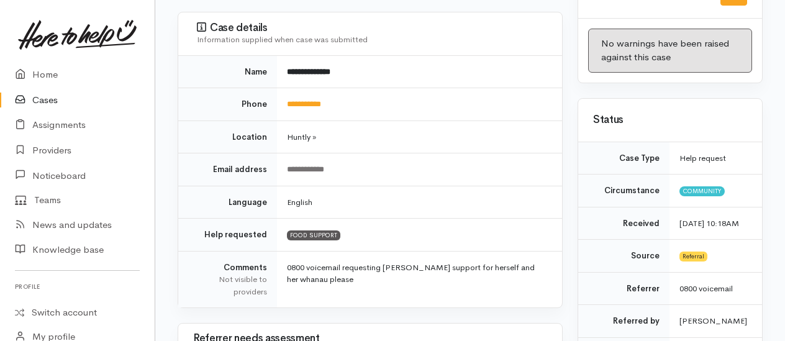
scroll to position [0, 0]
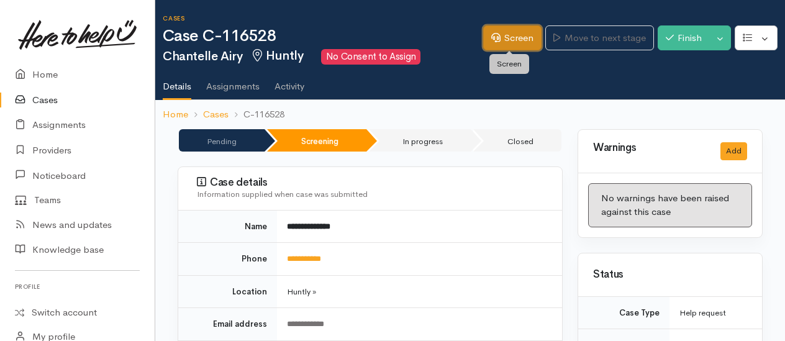
click at [512, 41] on link "Screen" at bounding box center [512, 37] width 58 height 25
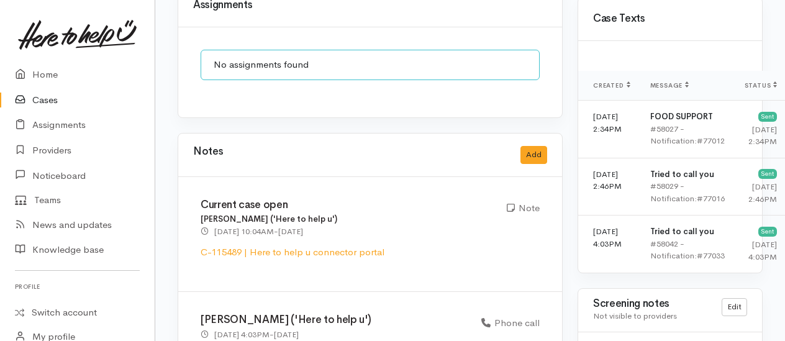
scroll to position [1025, 0]
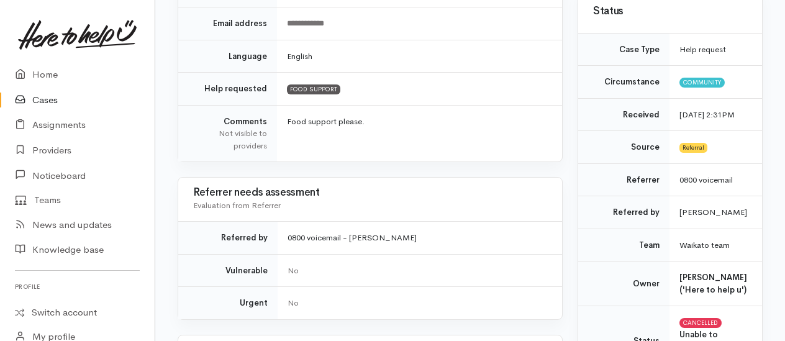
scroll to position [139, 0]
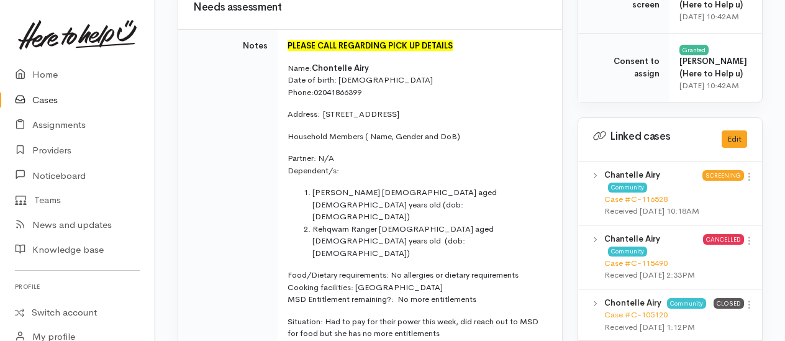
scroll to position [621, 0]
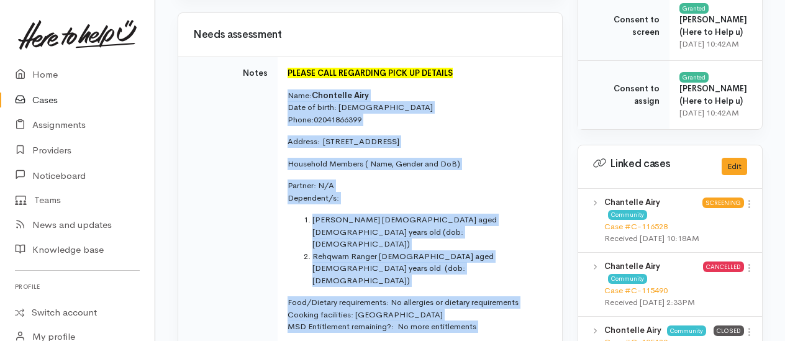
drag, startPoint x: 286, startPoint y: 89, endPoint x: 468, endPoint y: 306, distance: 283.3
click at [468, 306] on td "PLEASE CALL REGARDING PICK UP DETAILS Name: Chontelle Airy Date of birth: 10/02…" at bounding box center [420, 222] width 284 height 330
copy td "Name: Chontelle Airy Date of birth: [DEMOGRAPHIC_DATA] Phone:  02041866399 Addr…"
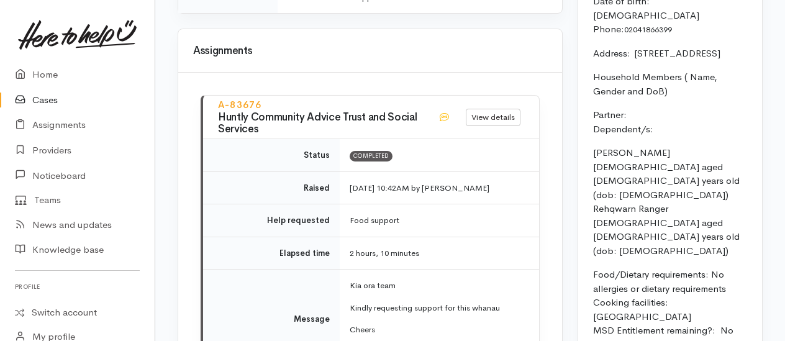
scroll to position [1614, 0]
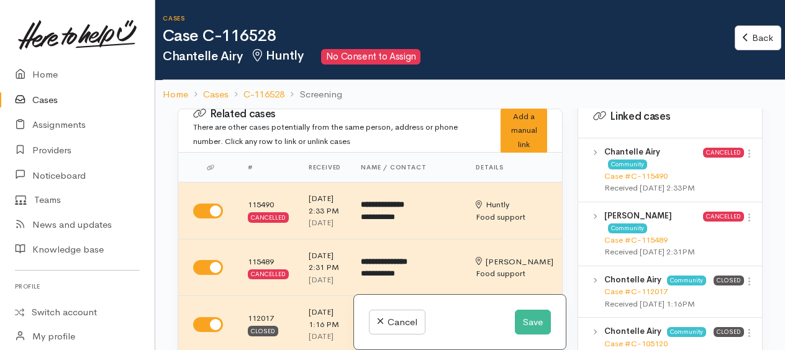
scroll to position [874, 0]
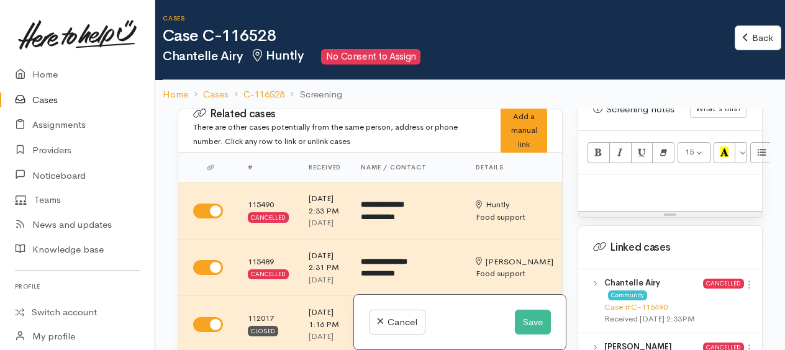
paste div
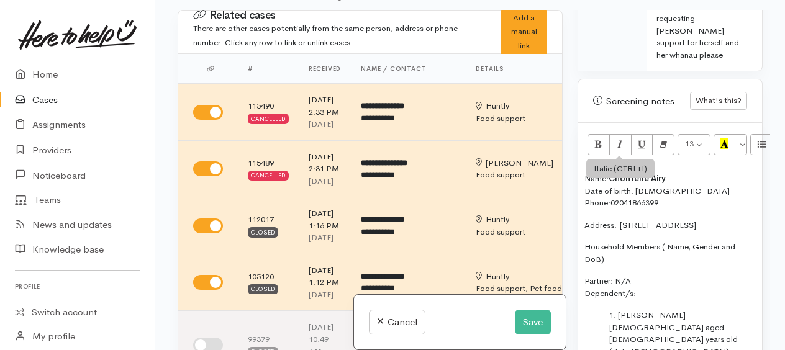
scroll to position [666, 0]
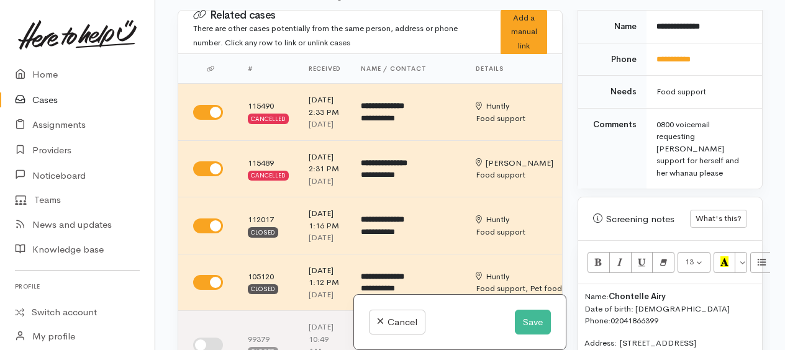
click at [584, 291] on p "Name: Chontelle Airy Date of birth: 10/02/1981 Phone:  02041866399" at bounding box center [669, 309] width 171 height 37
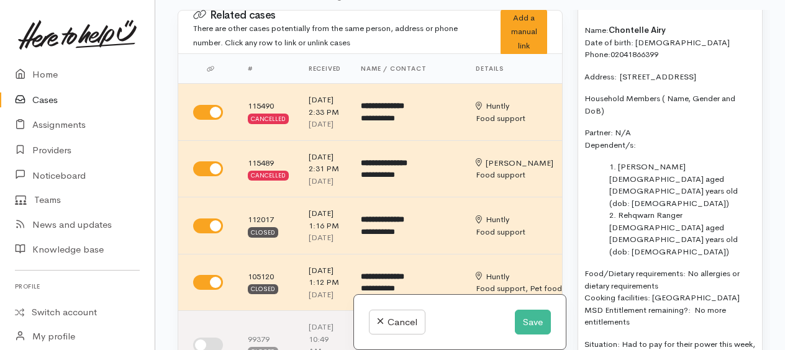
scroll to position [1100, 0]
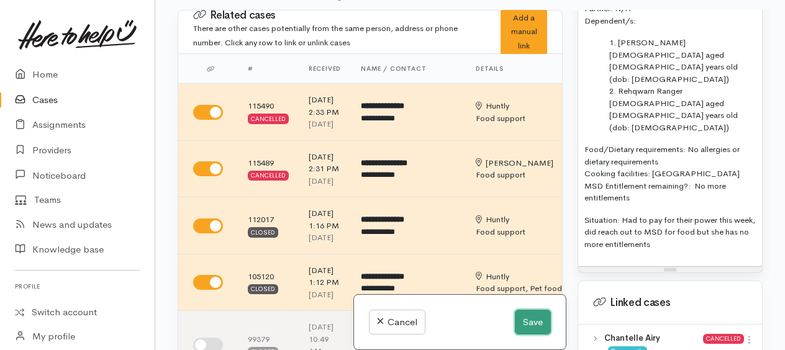
click at [528, 324] on button "Save" at bounding box center [533, 322] width 36 height 25
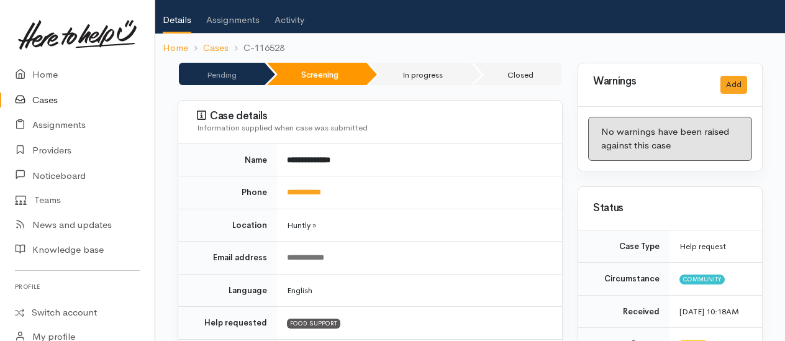
scroll to position [124, 0]
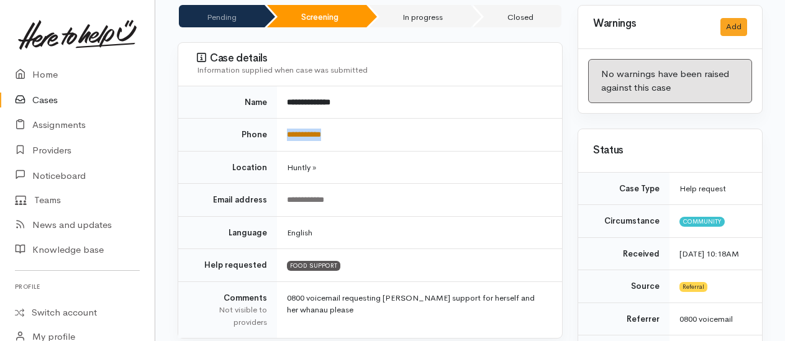
drag, startPoint x: 341, startPoint y: 130, endPoint x: 289, endPoint y: 133, distance: 52.2
click at [289, 133] on td "**********" at bounding box center [419, 135] width 285 height 33
drag, startPoint x: 289, startPoint y: 133, endPoint x: 292, endPoint y: 142, distance: 8.4
copy link "**********"
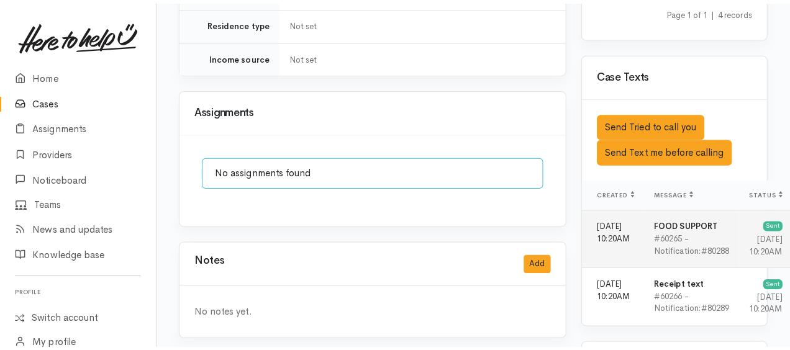
scroll to position [1118, 0]
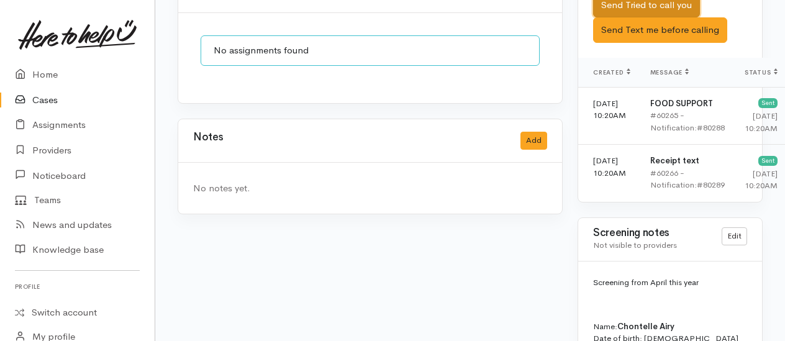
click at [622, 18] on button "Send Tried to call you" at bounding box center [646, 5] width 107 height 25
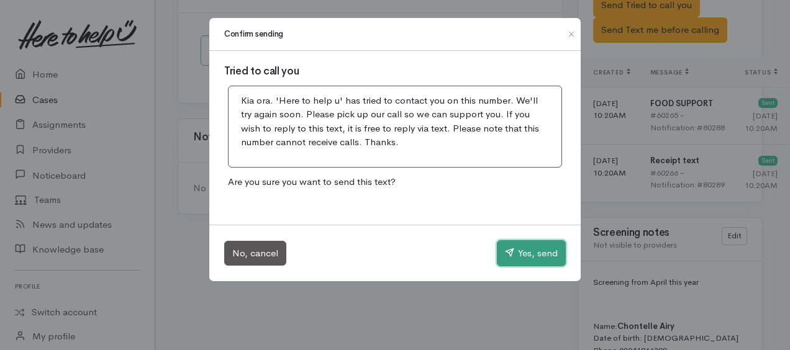
click at [543, 256] on button "Yes, send" at bounding box center [531, 253] width 69 height 26
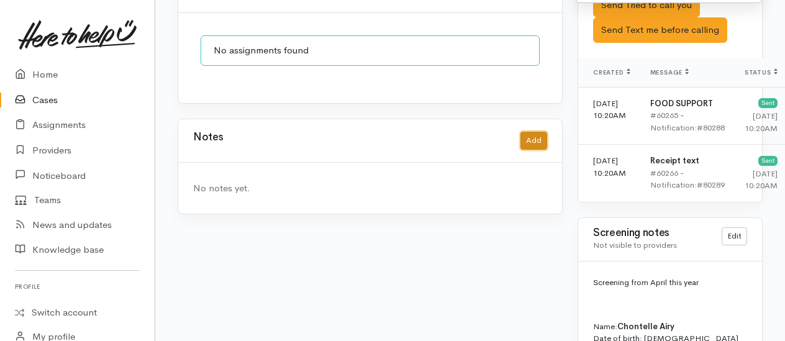
click at [530, 132] on button "Add" at bounding box center [533, 141] width 27 height 18
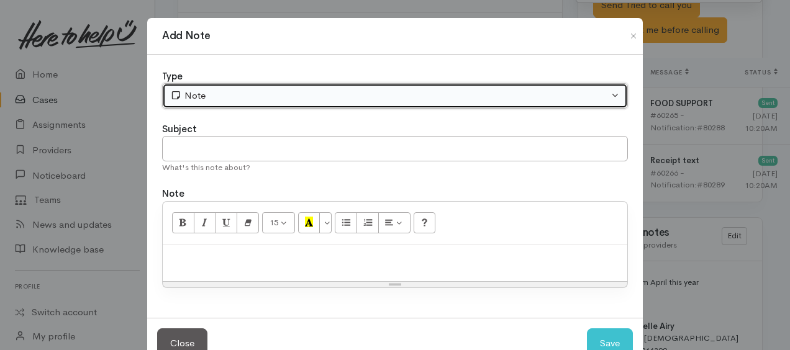
click at [201, 93] on div "Note" at bounding box center [389, 96] width 438 height 14
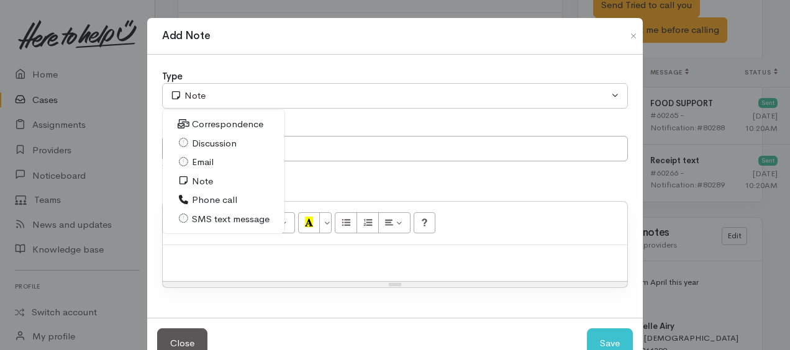
click at [203, 199] on span "Phone call" at bounding box center [214, 200] width 45 height 14
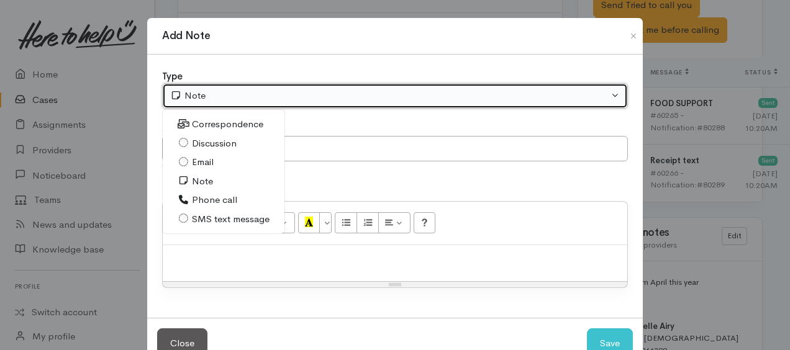
select select "3"
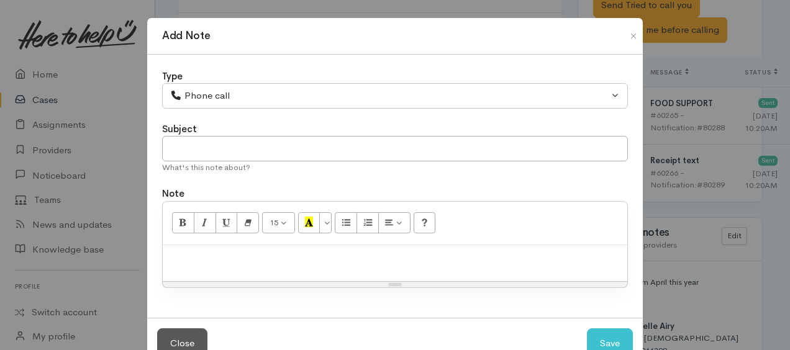
click at [220, 252] on p at bounding box center [395, 258] width 452 height 14
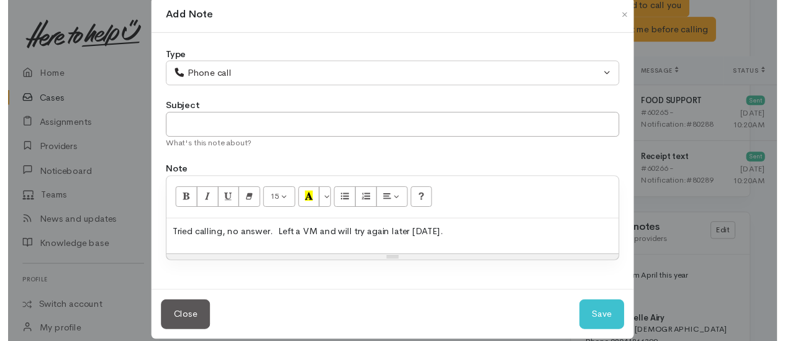
scroll to position [34, 0]
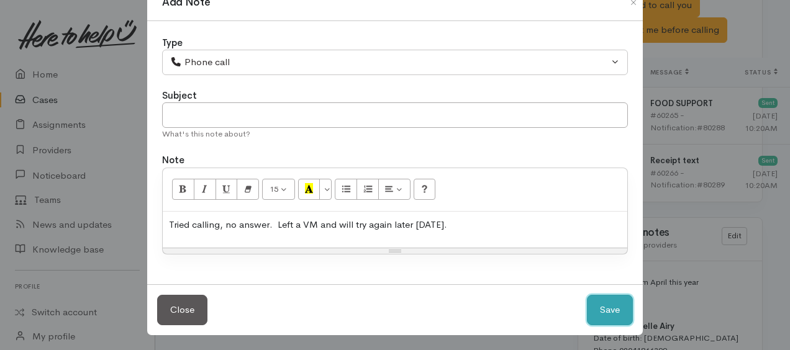
click at [621, 315] on button "Save" at bounding box center [610, 310] width 46 height 30
select select "1"
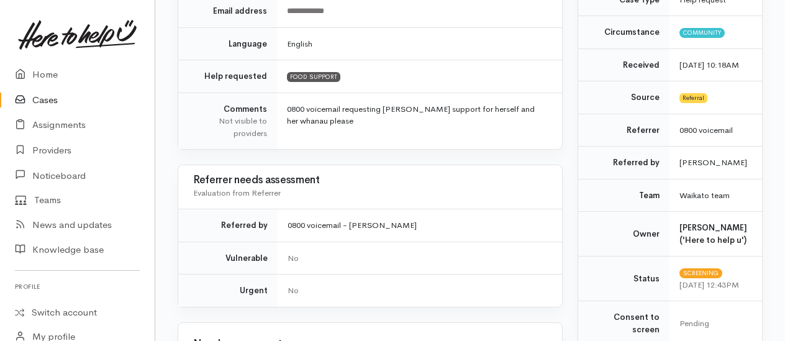
scroll to position [186, 0]
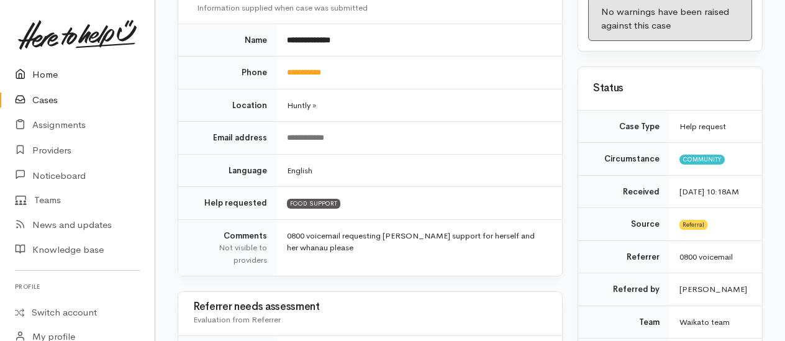
click at [42, 75] on link "Home" at bounding box center [77, 74] width 155 height 25
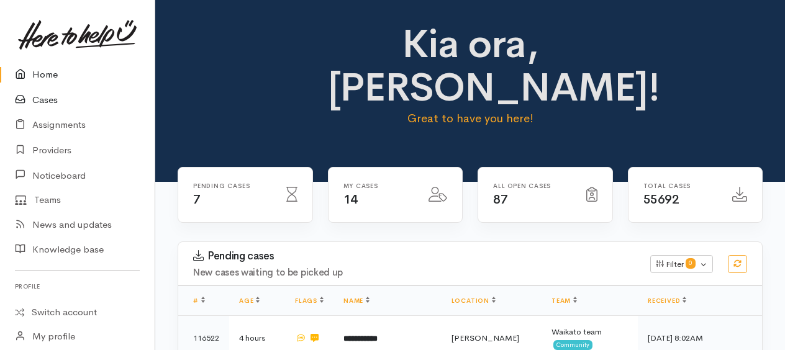
click at [42, 103] on link "Cases" at bounding box center [77, 100] width 155 height 25
click at [43, 101] on link "Cases" at bounding box center [77, 100] width 155 height 25
click at [47, 102] on link "Cases" at bounding box center [77, 100] width 155 height 25
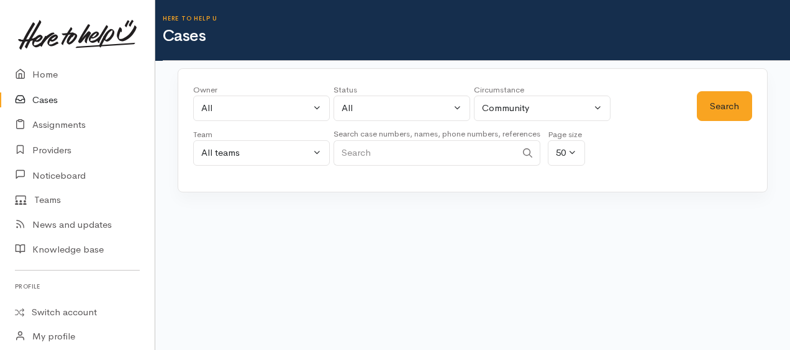
paste input "[PHONE_NUMBER]"
type input "[PHONE_NUMBER]"
click at [713, 108] on button "Search" at bounding box center [724, 106] width 55 height 30
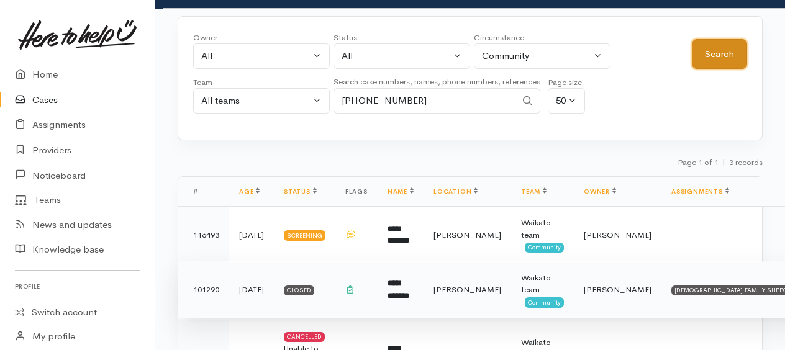
scroll to position [124, 0]
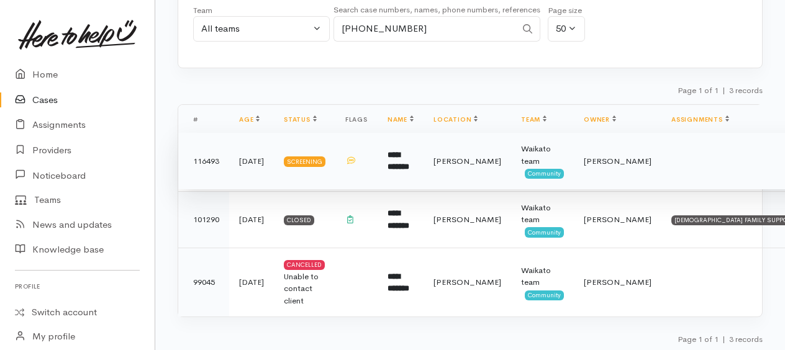
click at [309, 158] on div "Screening" at bounding box center [305, 161] width 42 height 10
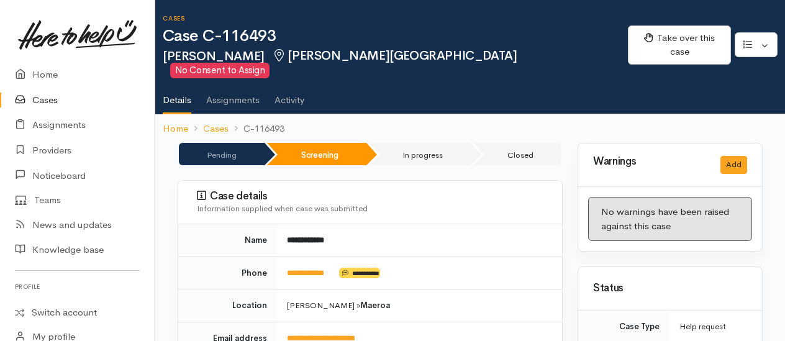
click at [51, 99] on link "Cases" at bounding box center [77, 100] width 155 height 25
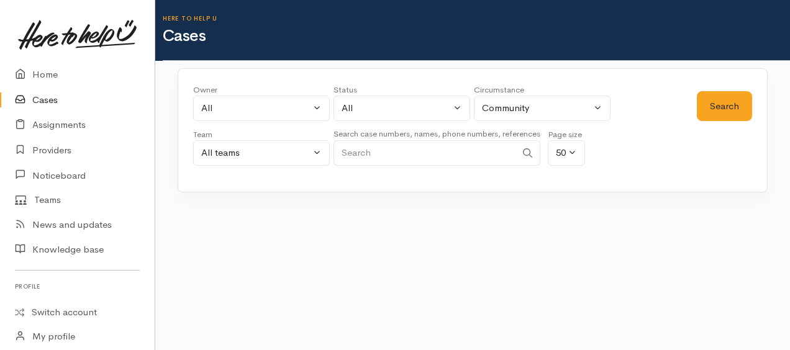
paste input "[PHONE_NUMBER]"
type input "[PHONE_NUMBER]"
click at [709, 117] on button "Search" at bounding box center [724, 106] width 55 height 30
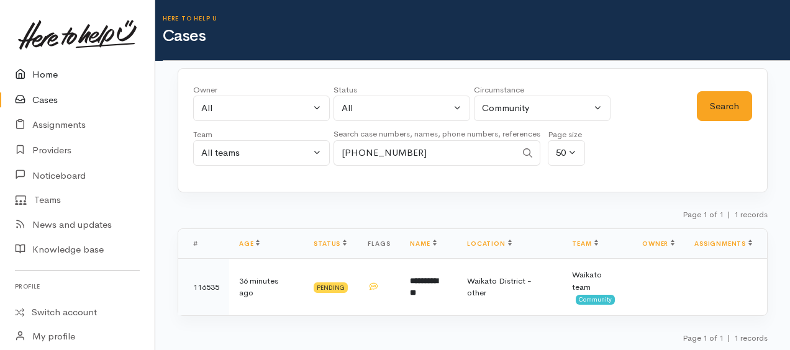
click at [46, 71] on link "Home" at bounding box center [77, 74] width 155 height 25
